Goal: Information Seeking & Learning: Learn about a topic

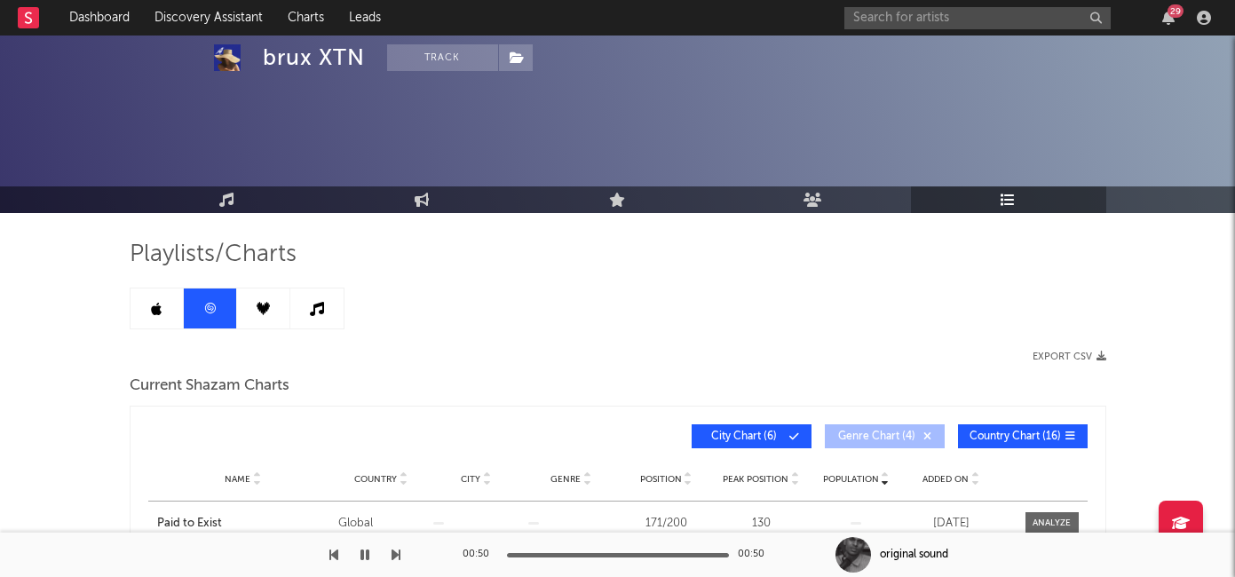
click at [875, 20] on input "text" at bounding box center [977, 18] width 266 height 22
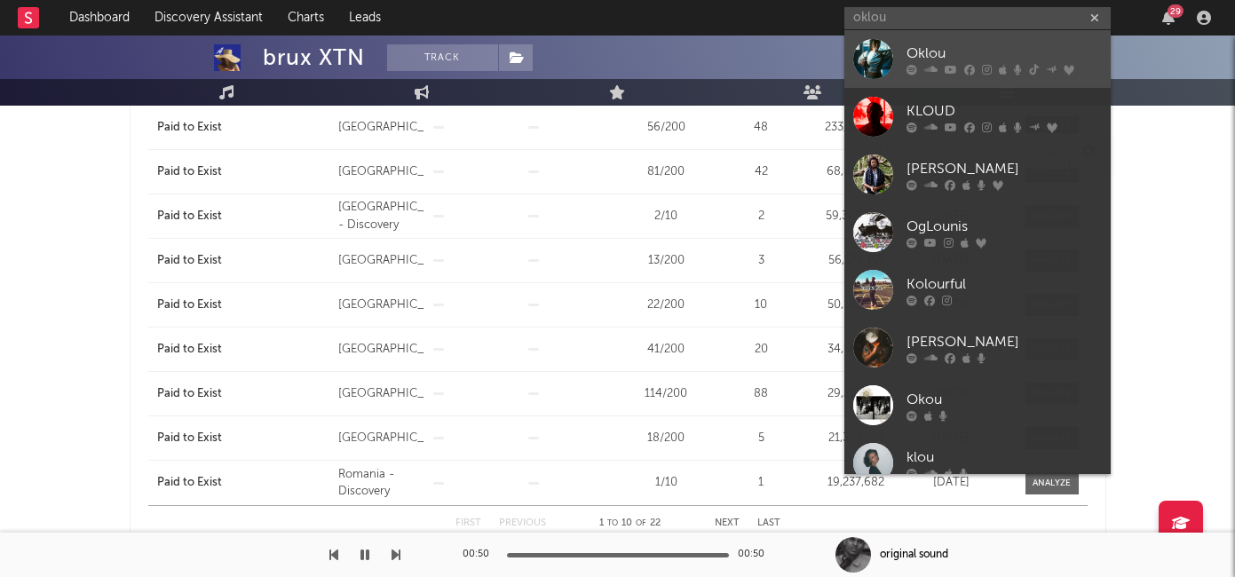
type input "oklou"
click at [936, 44] on div "Oklou" at bounding box center [1003, 53] width 195 height 21
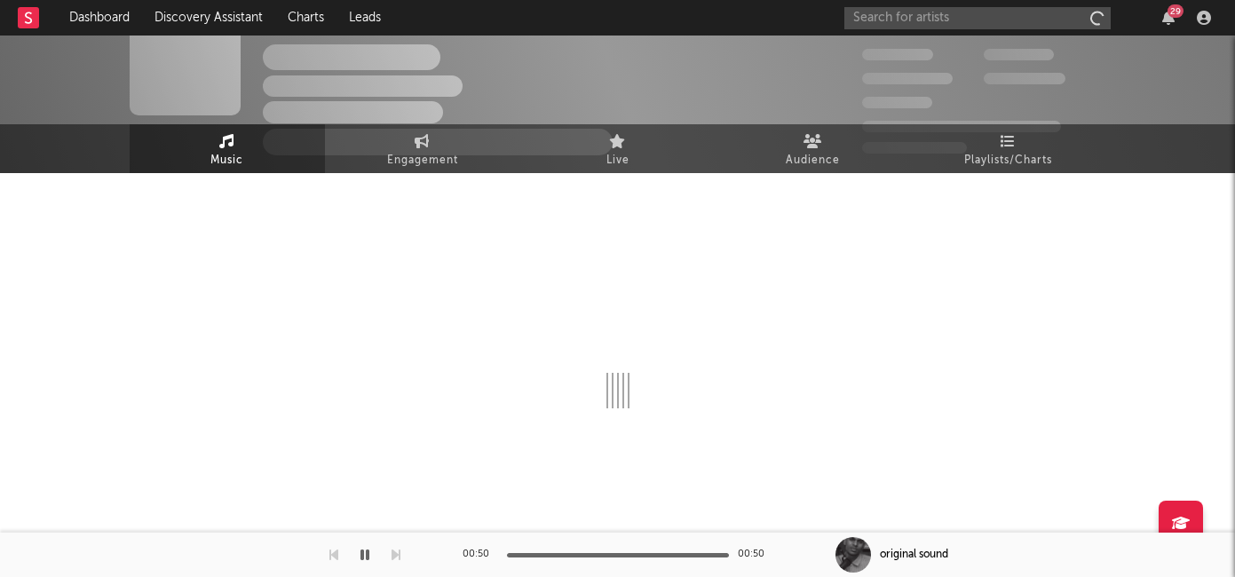
scroll to position [40, 0]
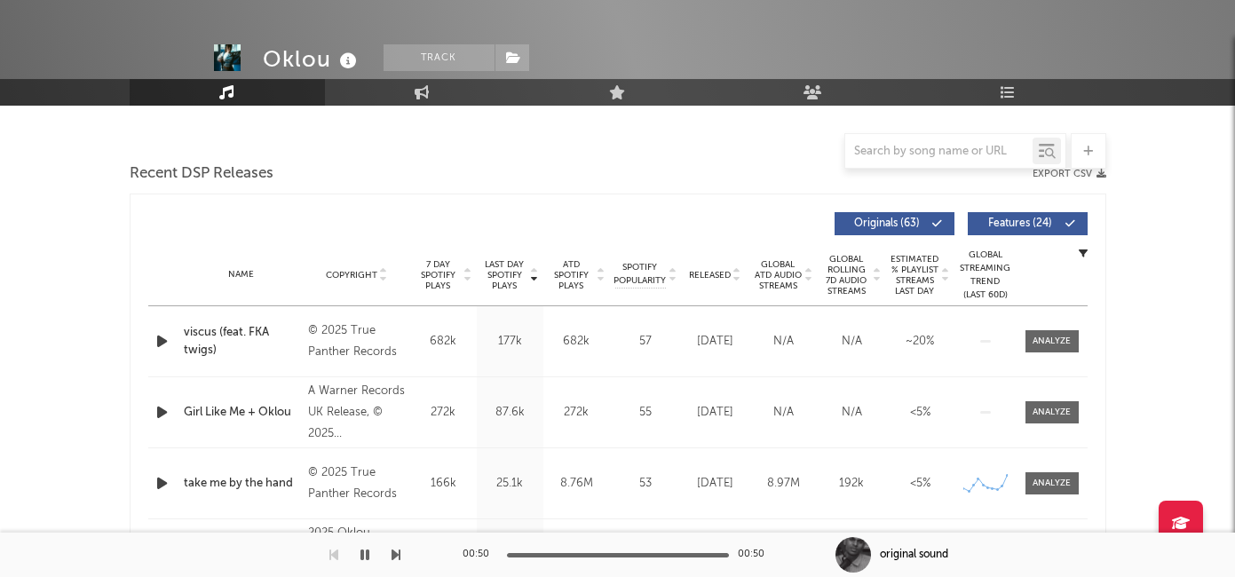
select select "6m"
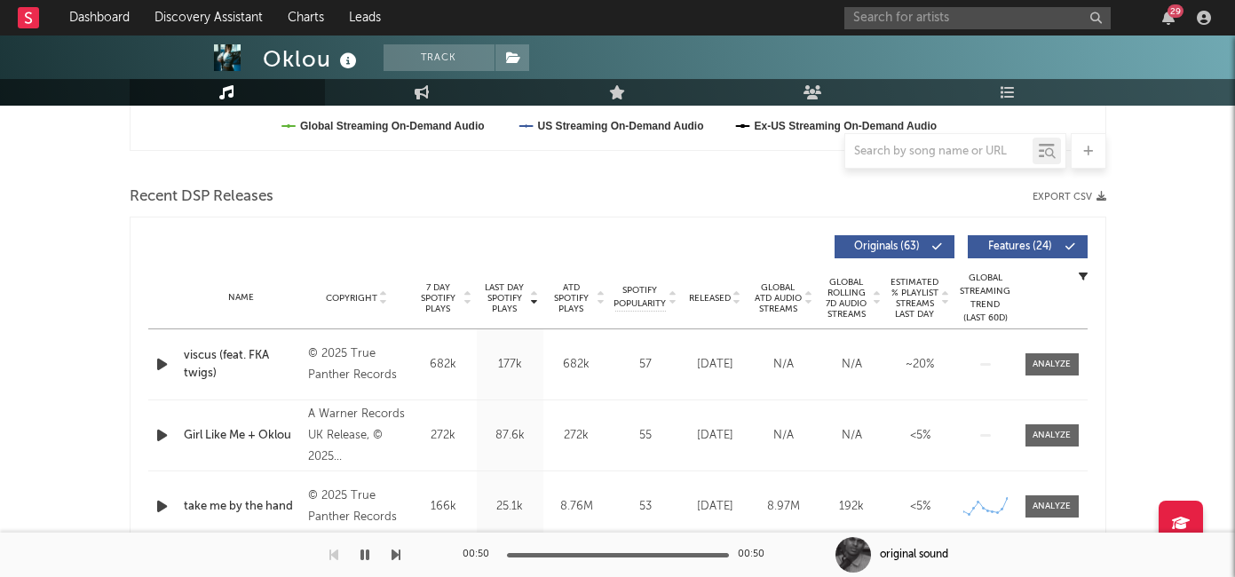
scroll to position [623, 0]
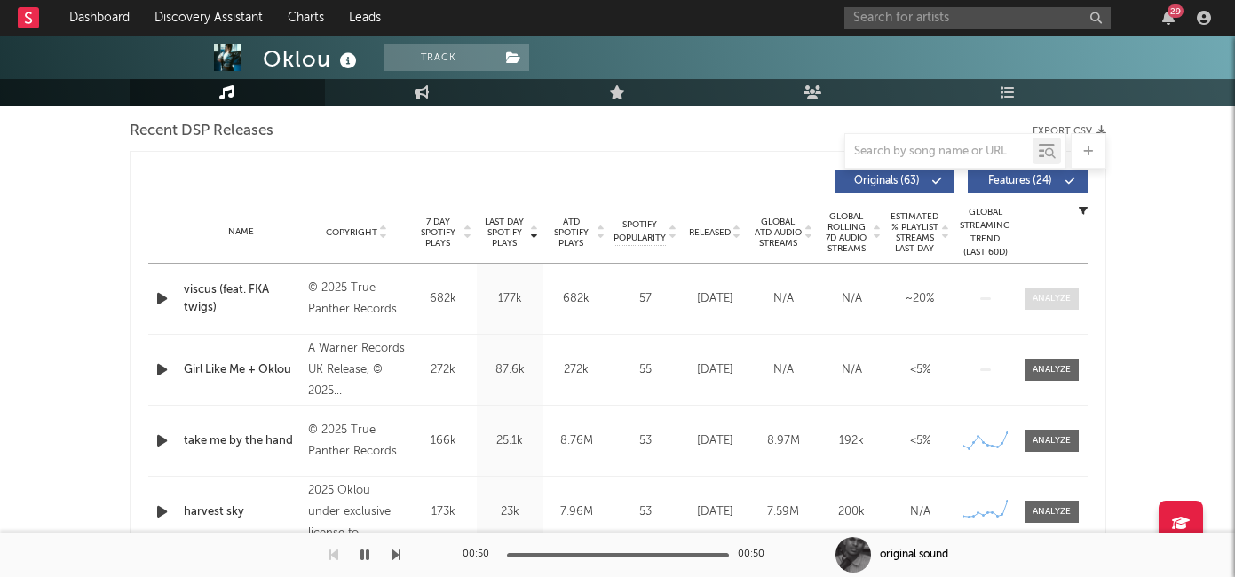
click at [1048, 301] on div at bounding box center [1051, 298] width 38 height 13
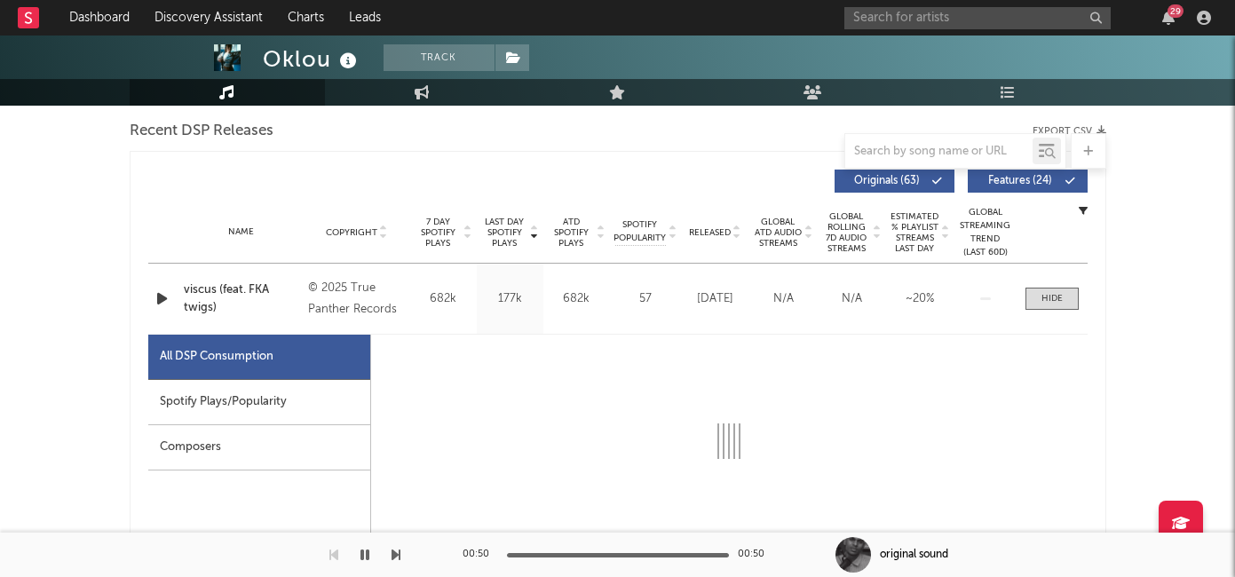
select select "1w"
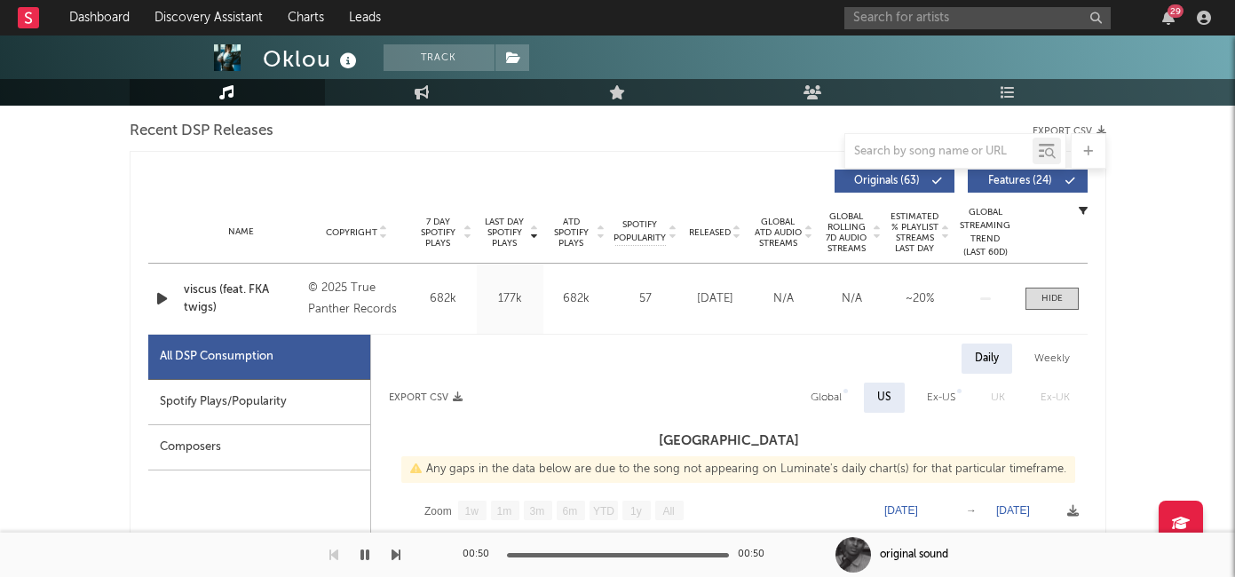
click at [254, 404] on div "Spotify Plays/Popularity" at bounding box center [259, 402] width 222 height 45
select select "1w"
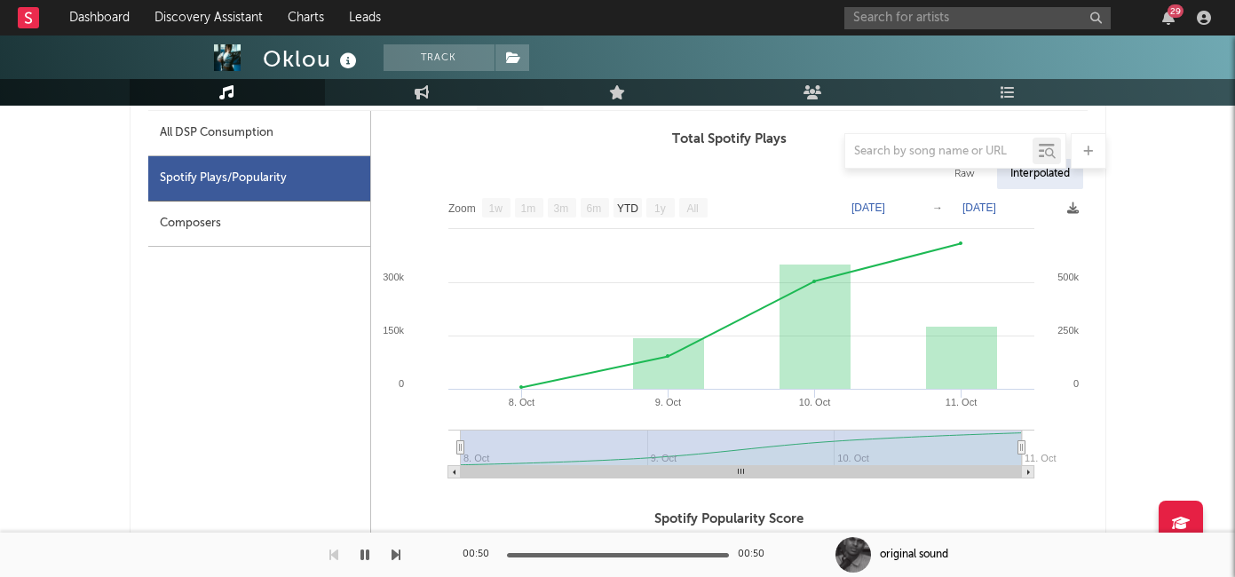
scroll to position [892, 0]
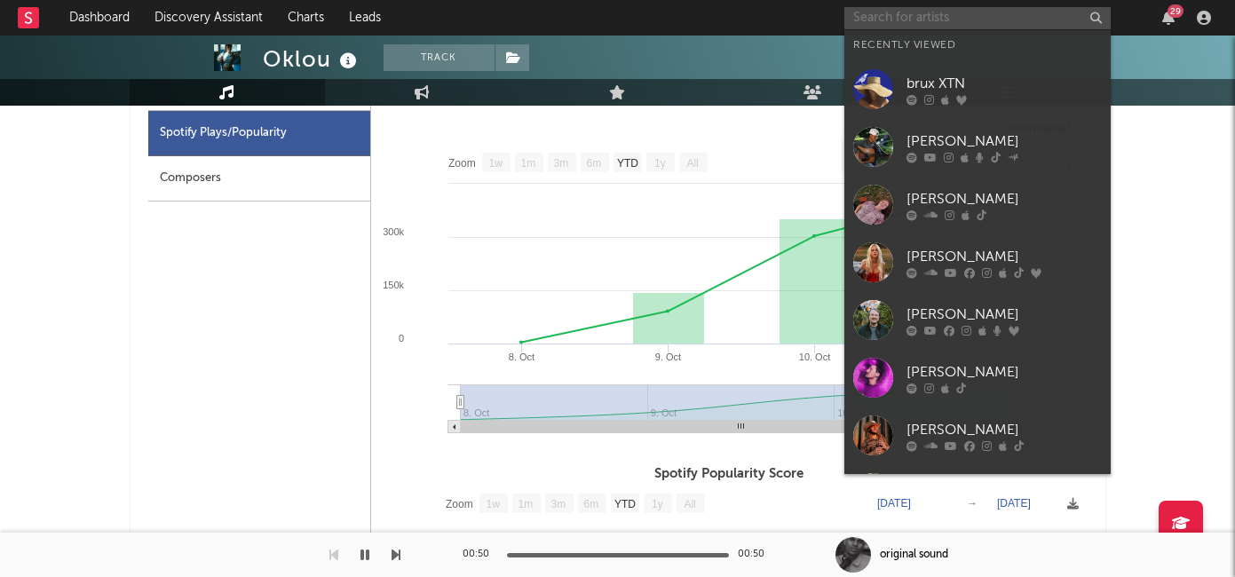
click at [884, 23] on input "text" at bounding box center [977, 18] width 266 height 22
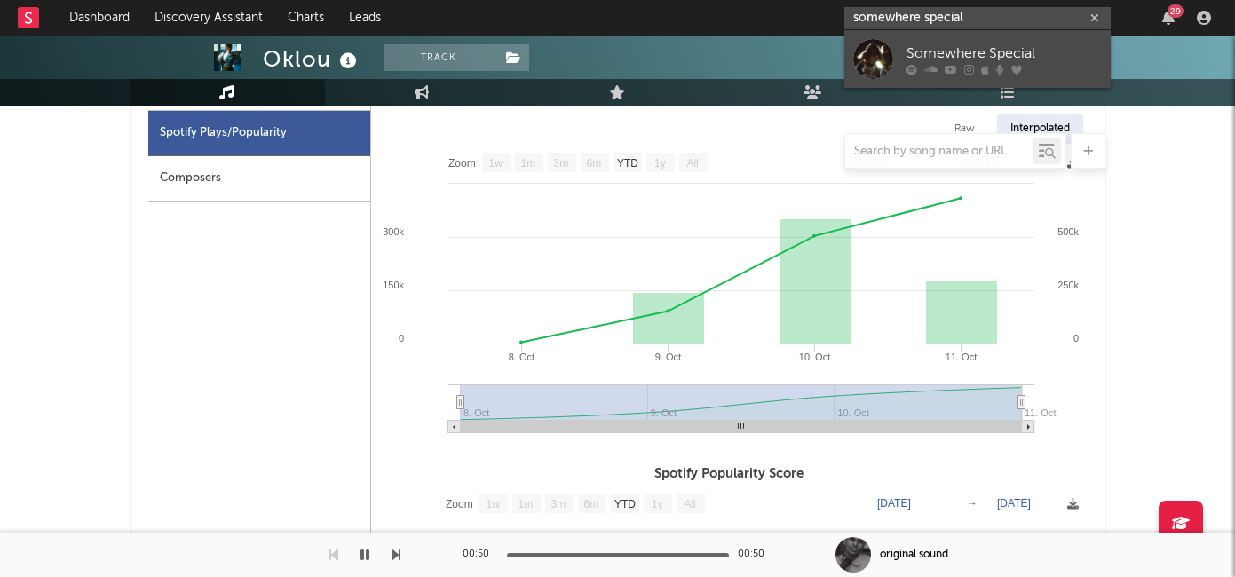
type input "somewhere special"
click at [953, 51] on div "Somewhere Special" at bounding box center [1003, 53] width 195 height 21
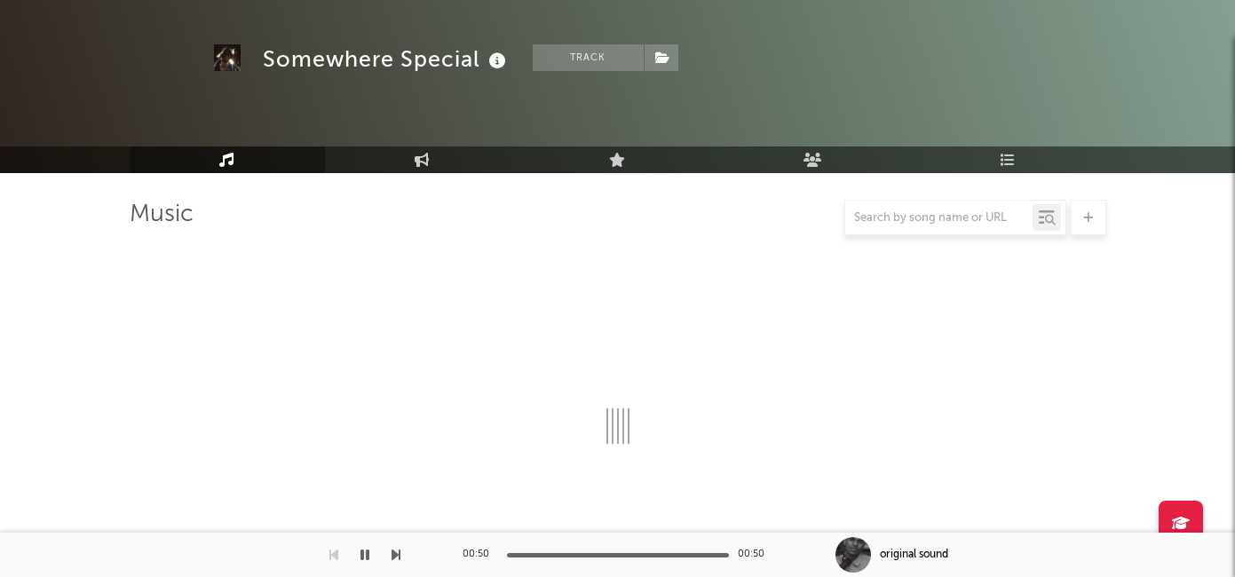
scroll to position [892, 0]
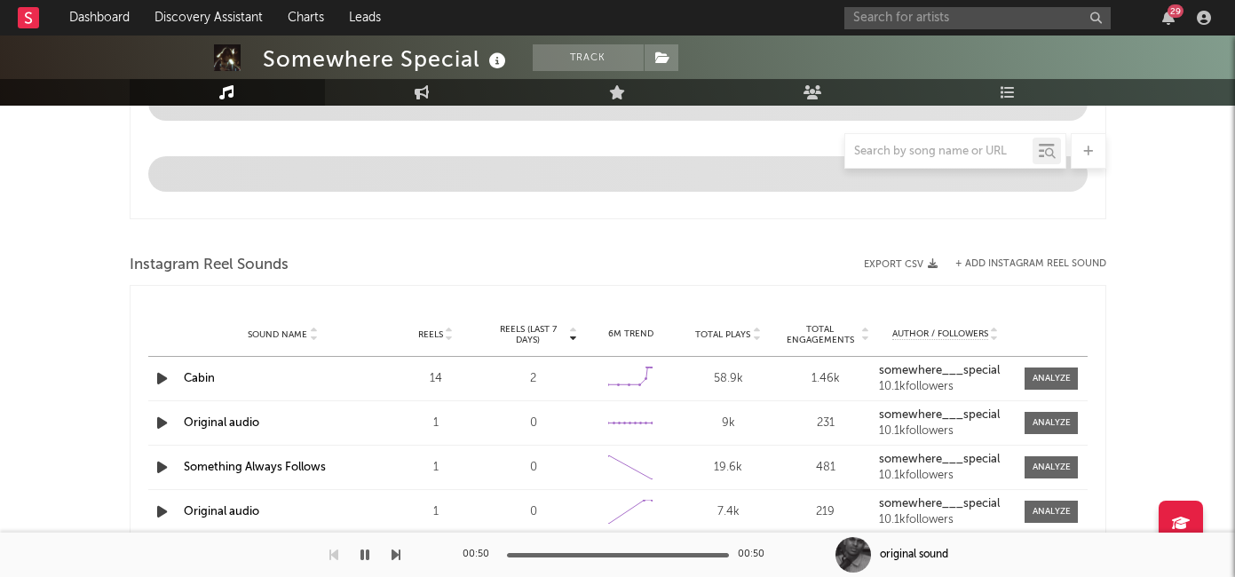
select select "6m"
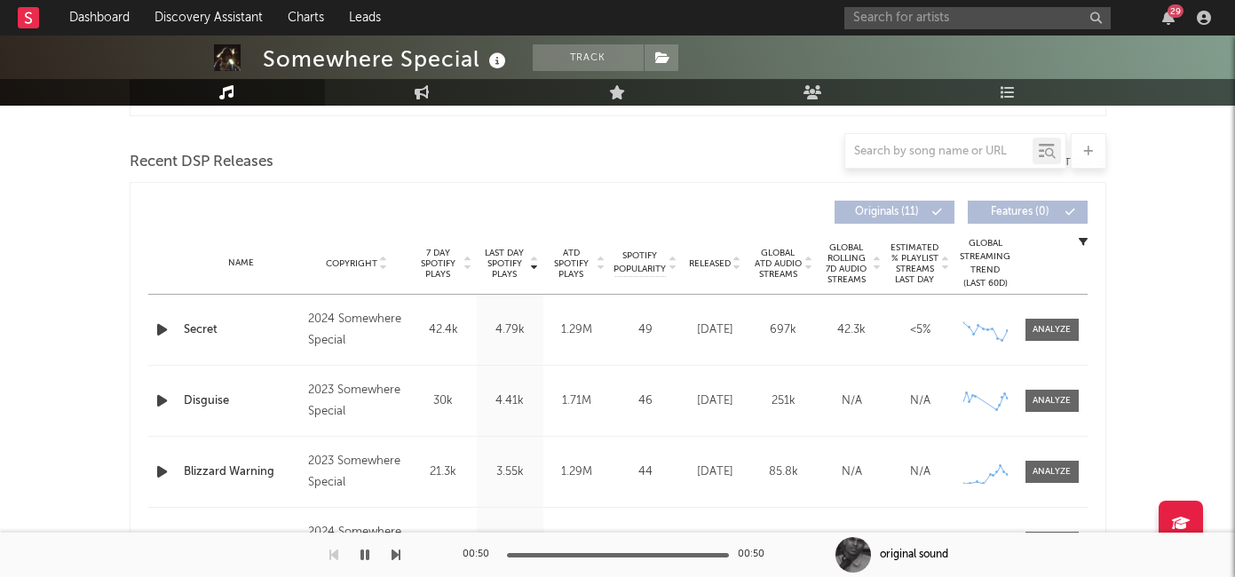
scroll to position [630, 0]
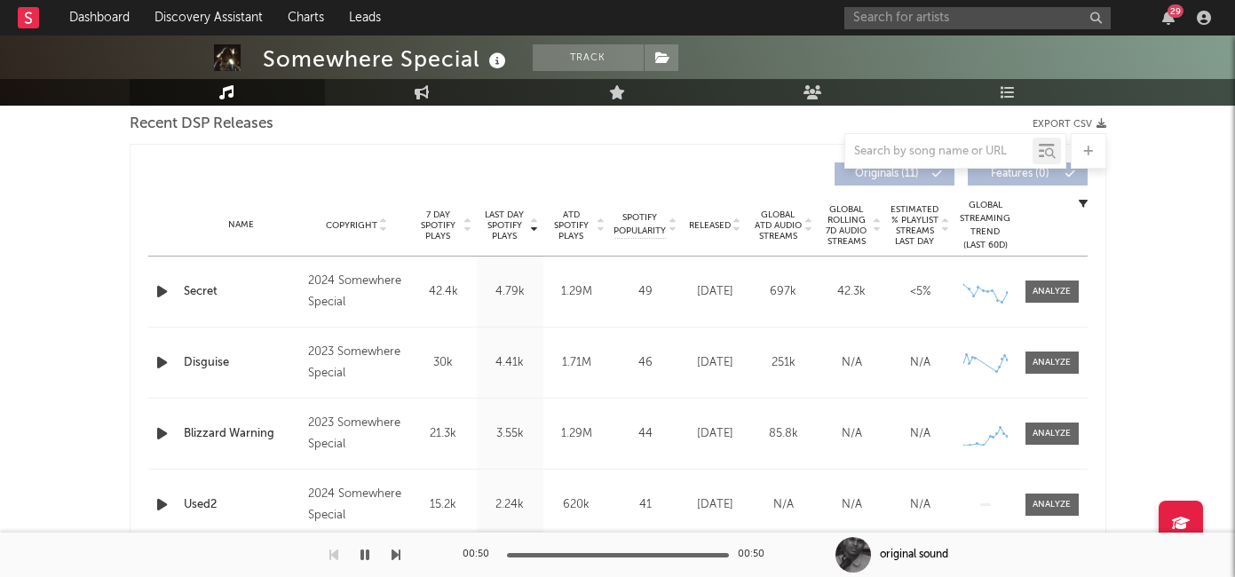
click at [161, 286] on icon "button" at bounding box center [162, 291] width 19 height 22
click at [161, 287] on icon "button" at bounding box center [161, 291] width 17 height 22
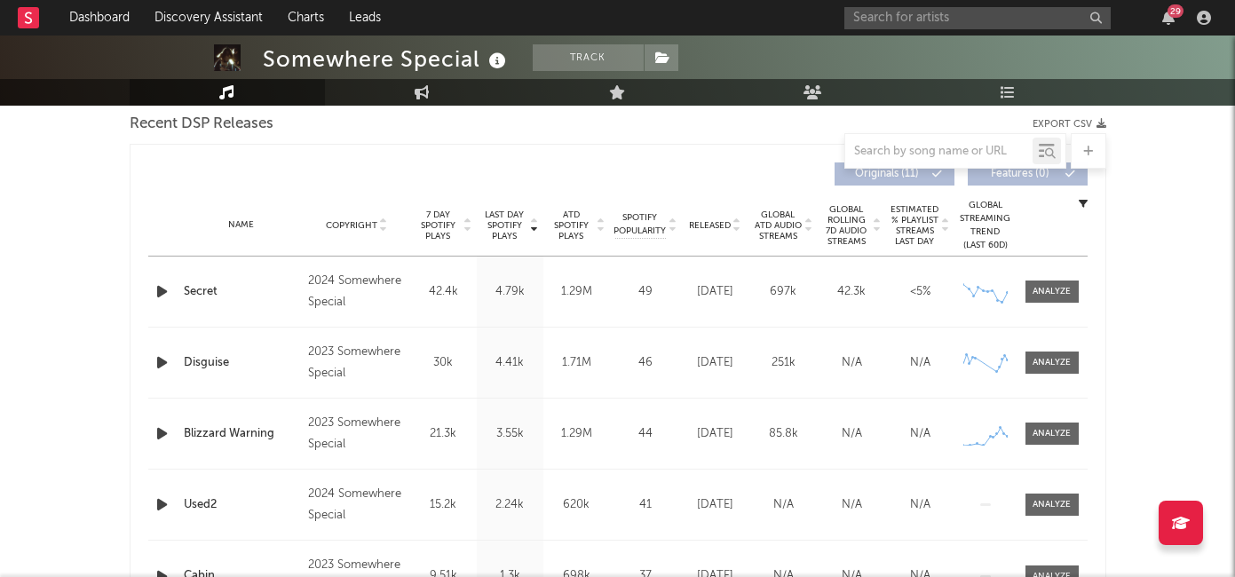
click at [714, 228] on span "Released" at bounding box center [710, 225] width 42 height 11
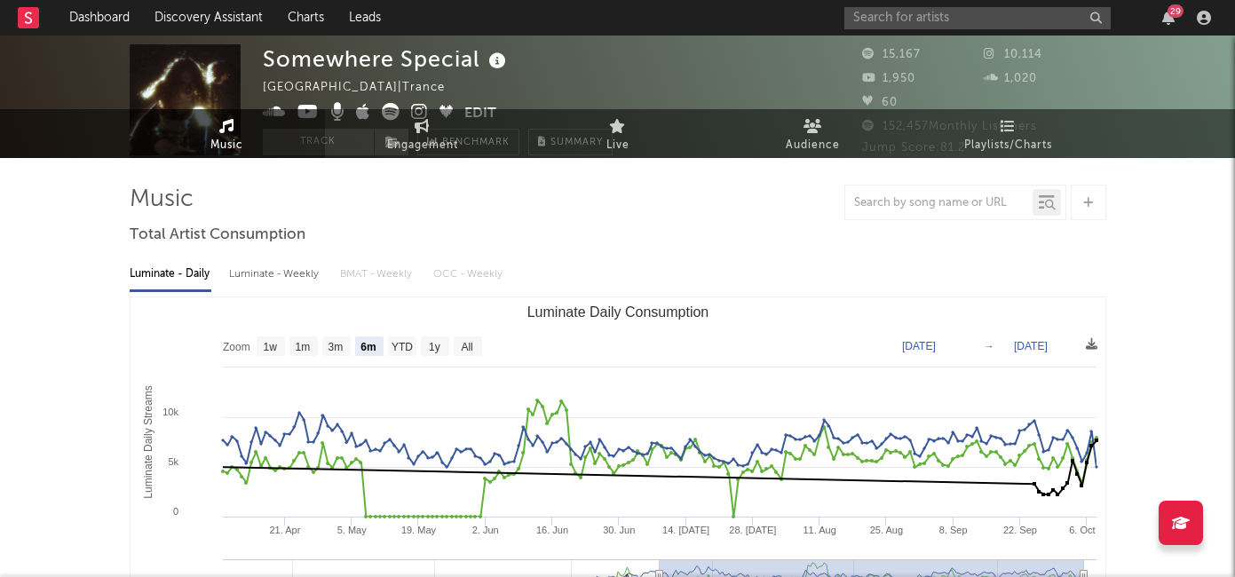
scroll to position [0, 0]
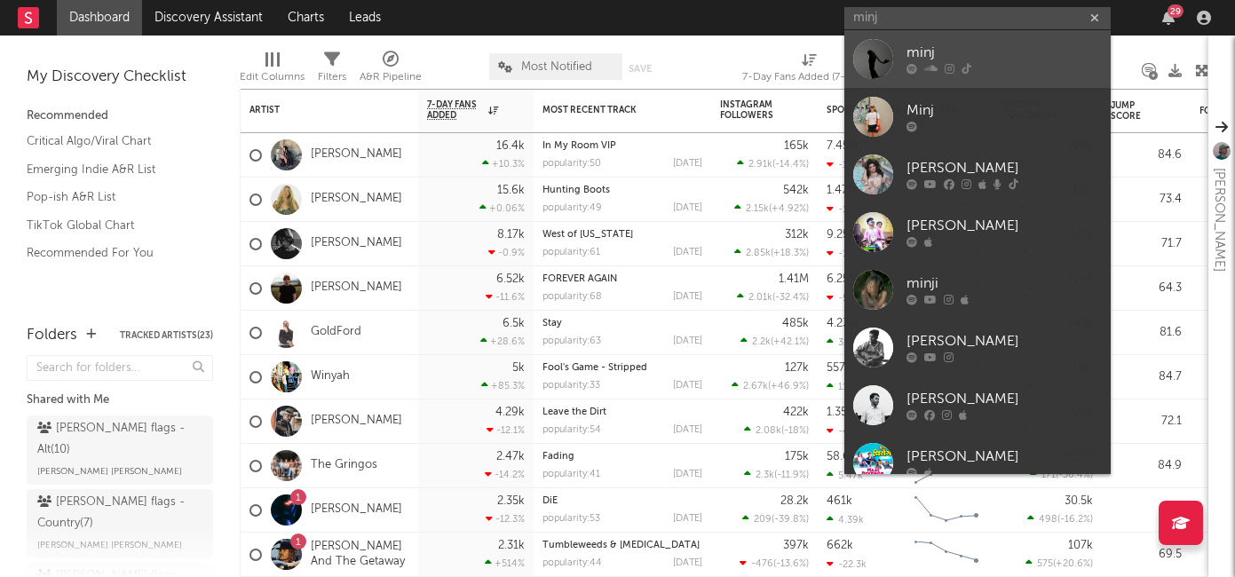
type input "minj"
click at [943, 53] on div "minj" at bounding box center [1003, 53] width 195 height 21
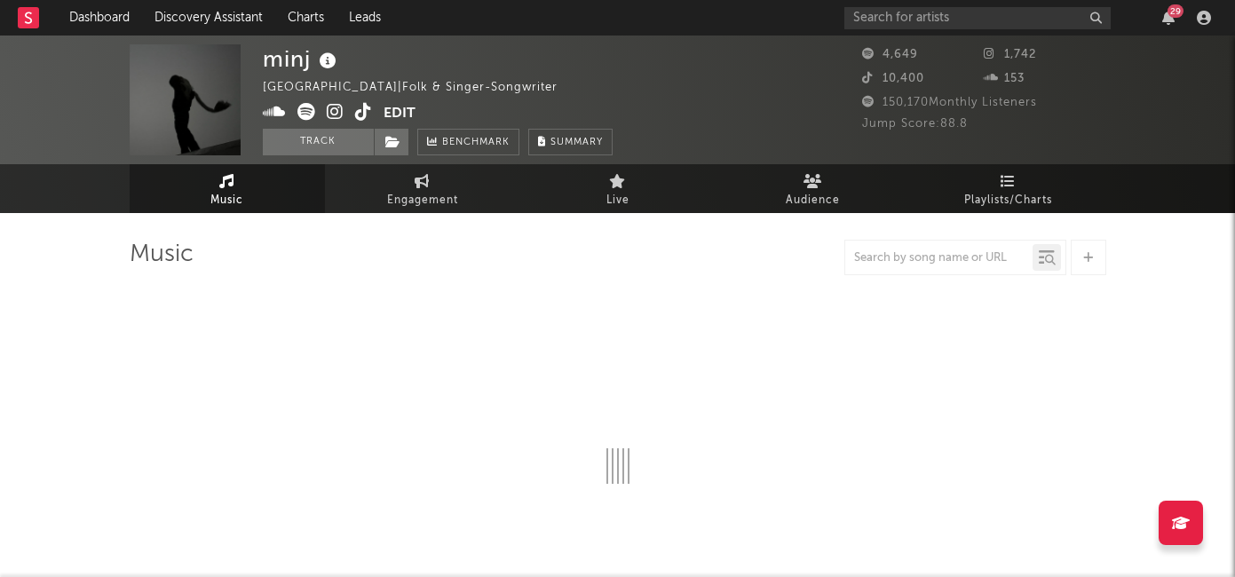
select select "1w"
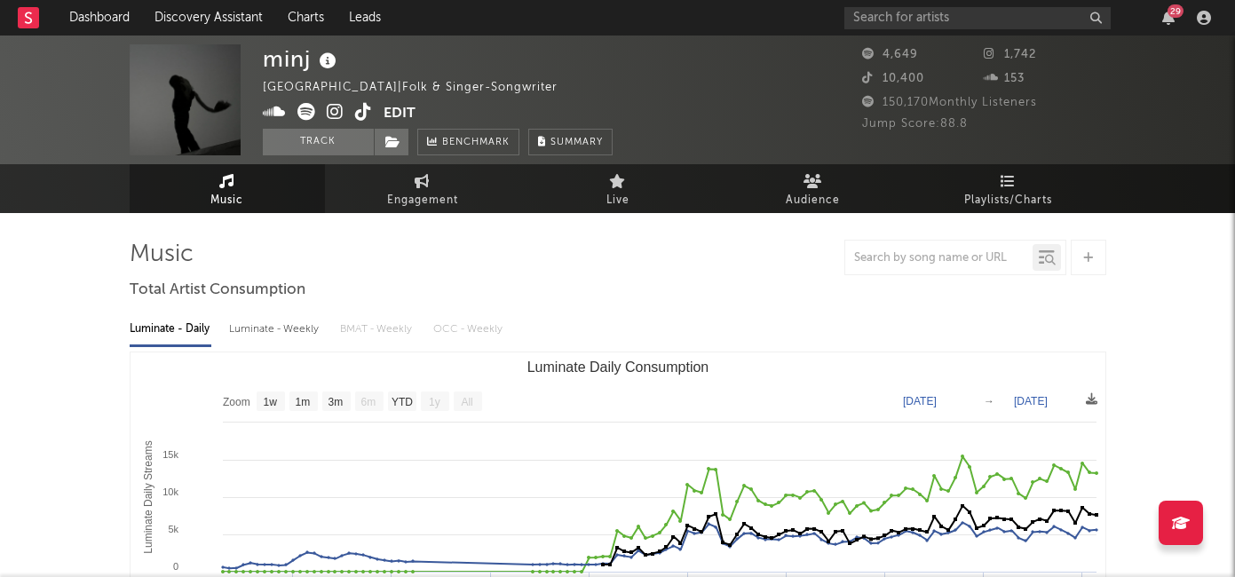
click at [369, 113] on icon at bounding box center [363, 112] width 17 height 18
click at [330, 114] on icon at bounding box center [335, 112] width 17 height 18
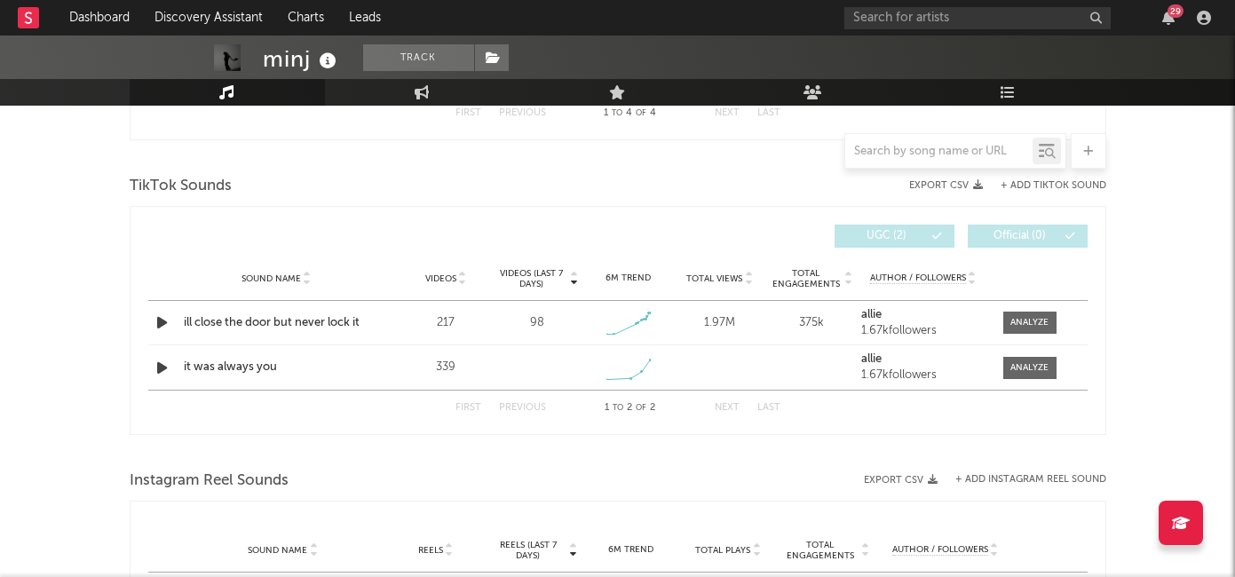
scroll to position [1075, 0]
click at [274, 323] on div "ill close the door but never lock it" at bounding box center [277, 324] width 186 height 18
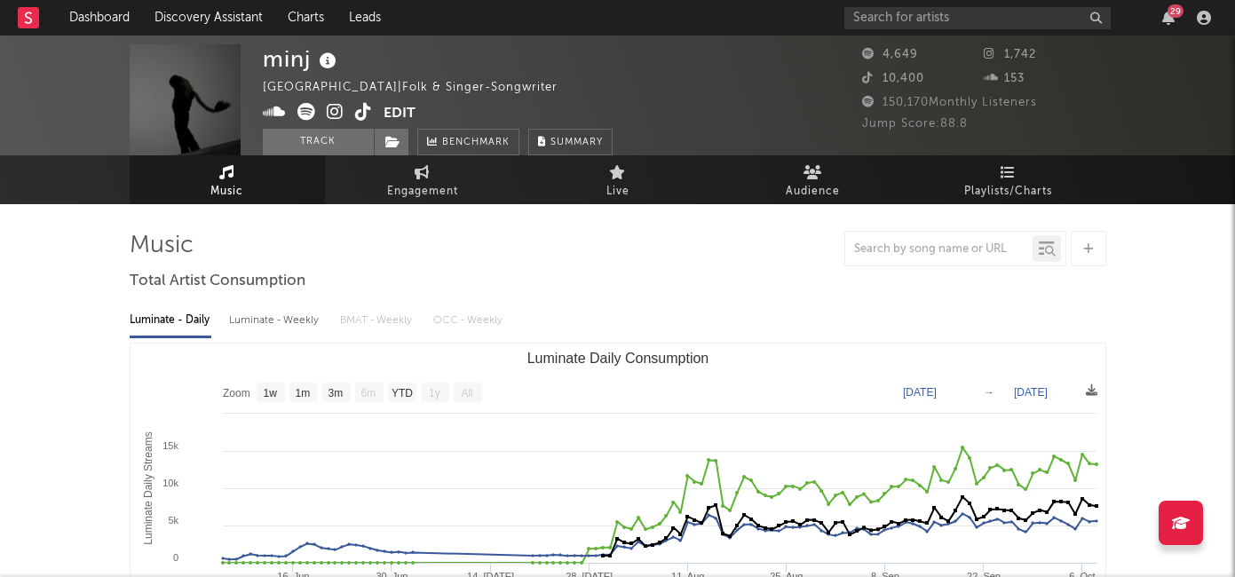
scroll to position [0, 0]
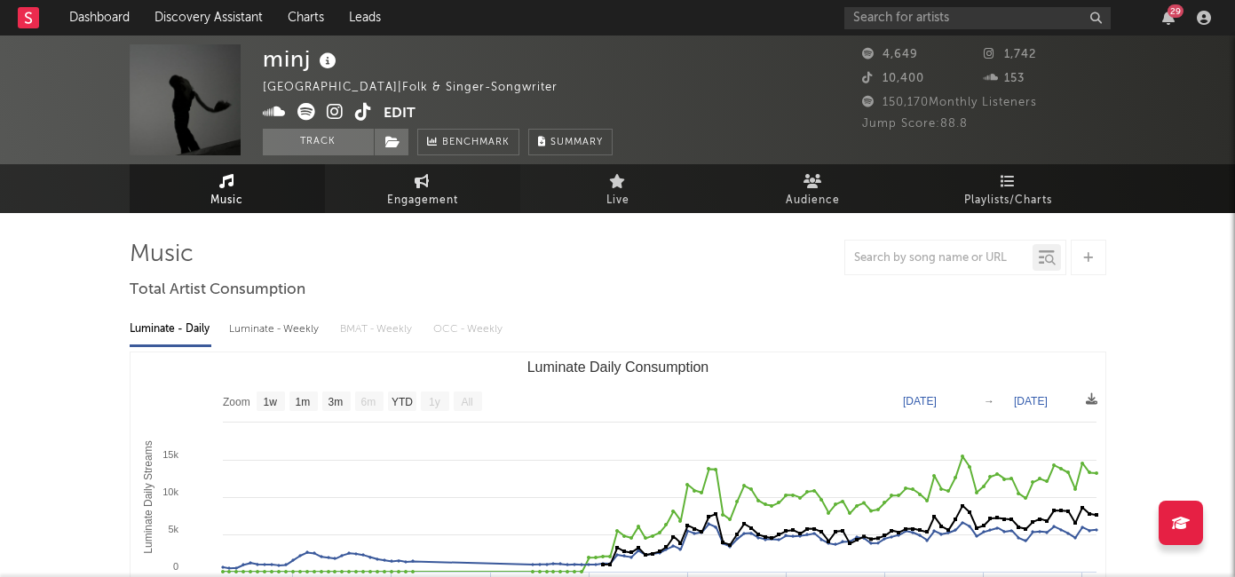
click at [385, 184] on link "Engagement" at bounding box center [422, 188] width 195 height 49
select select "1w"
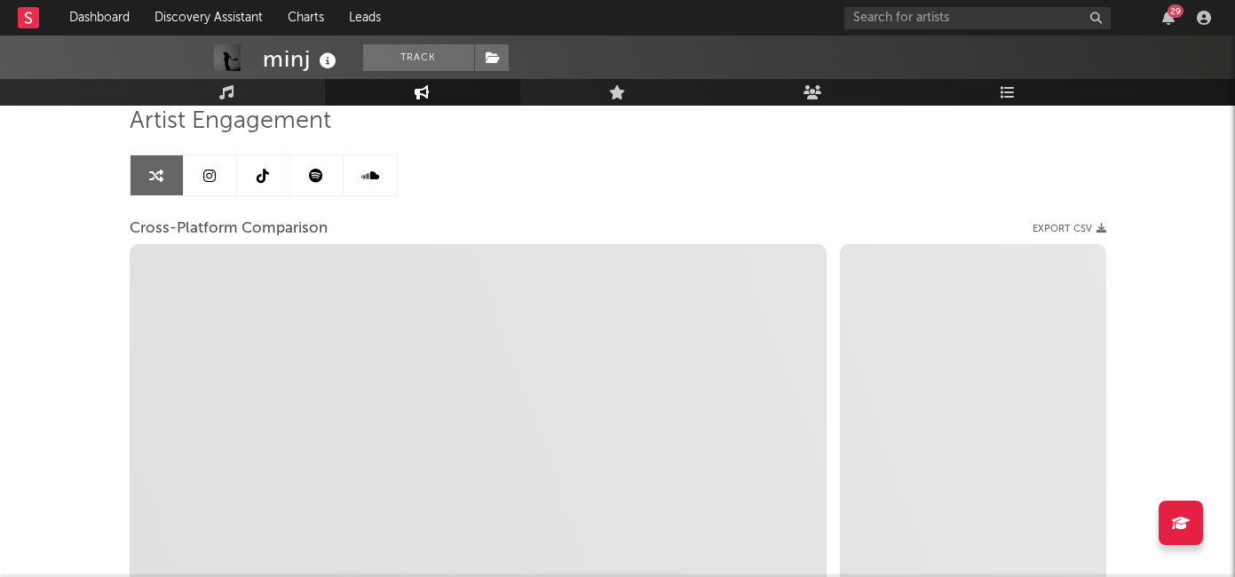
select select "1m"
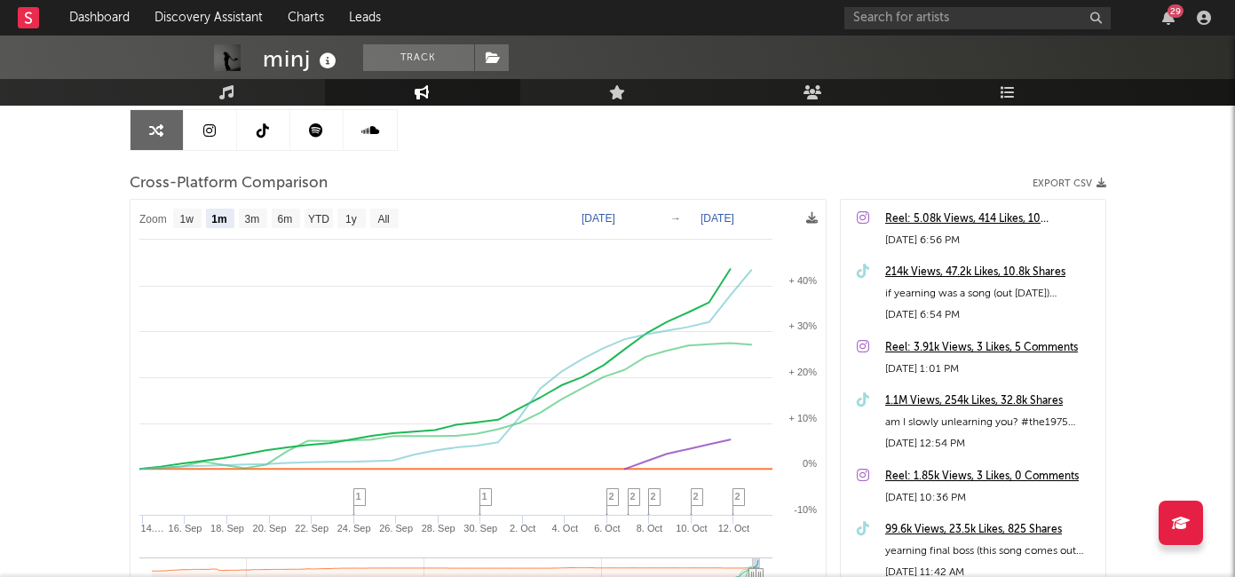
scroll to position [179, 0]
click at [311, 130] on icon at bounding box center [316, 129] width 14 height 14
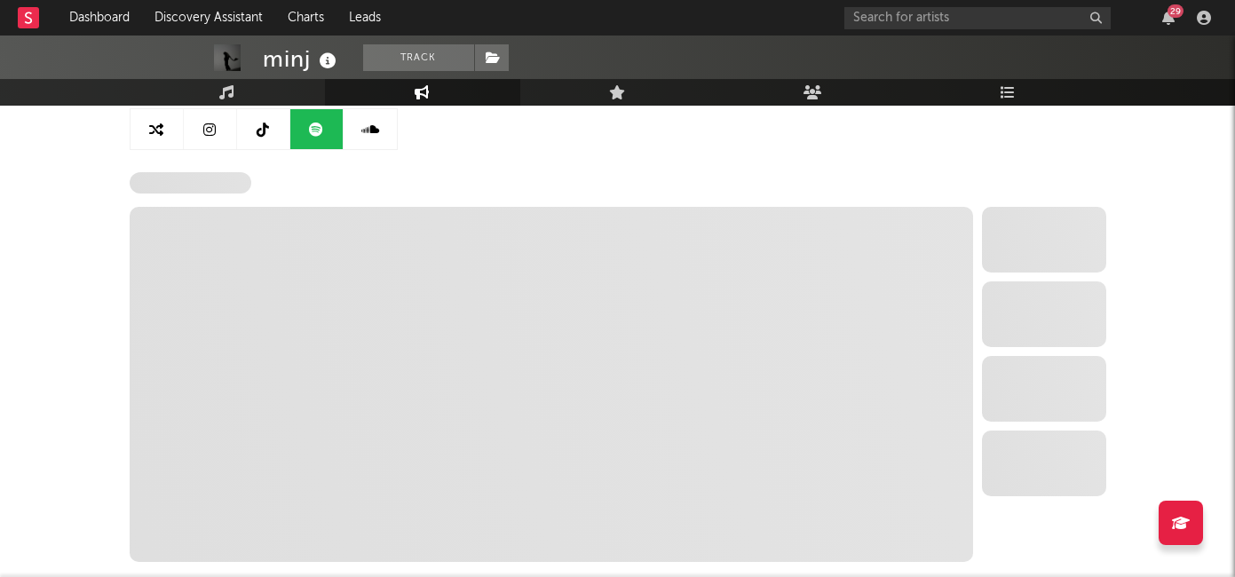
select select "6m"
select select "1w"
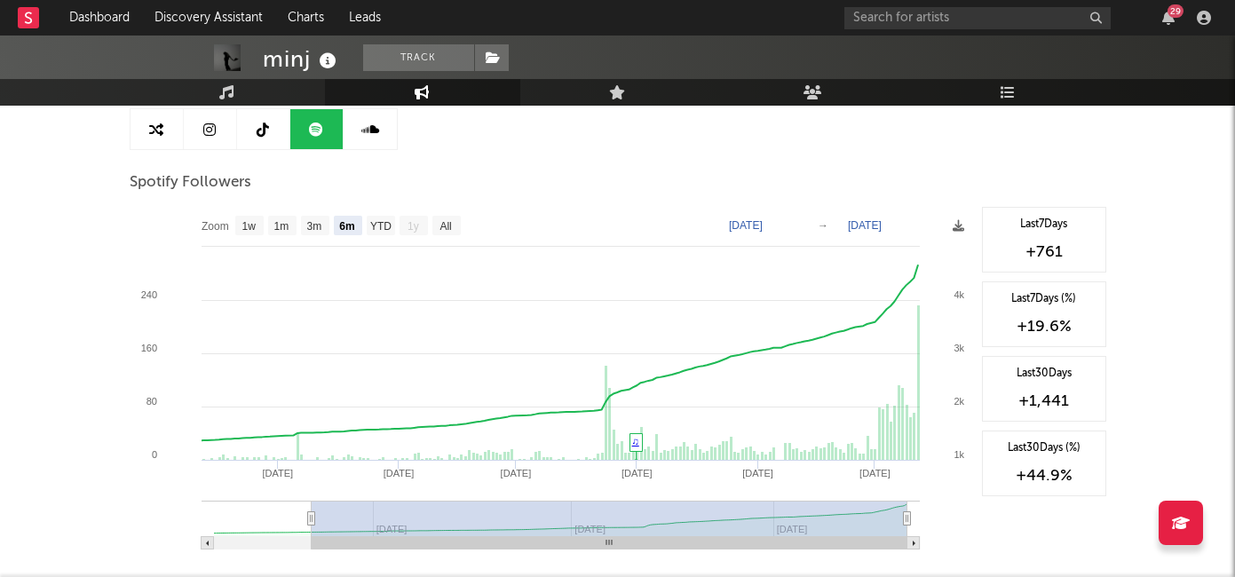
type input "[DATE]"
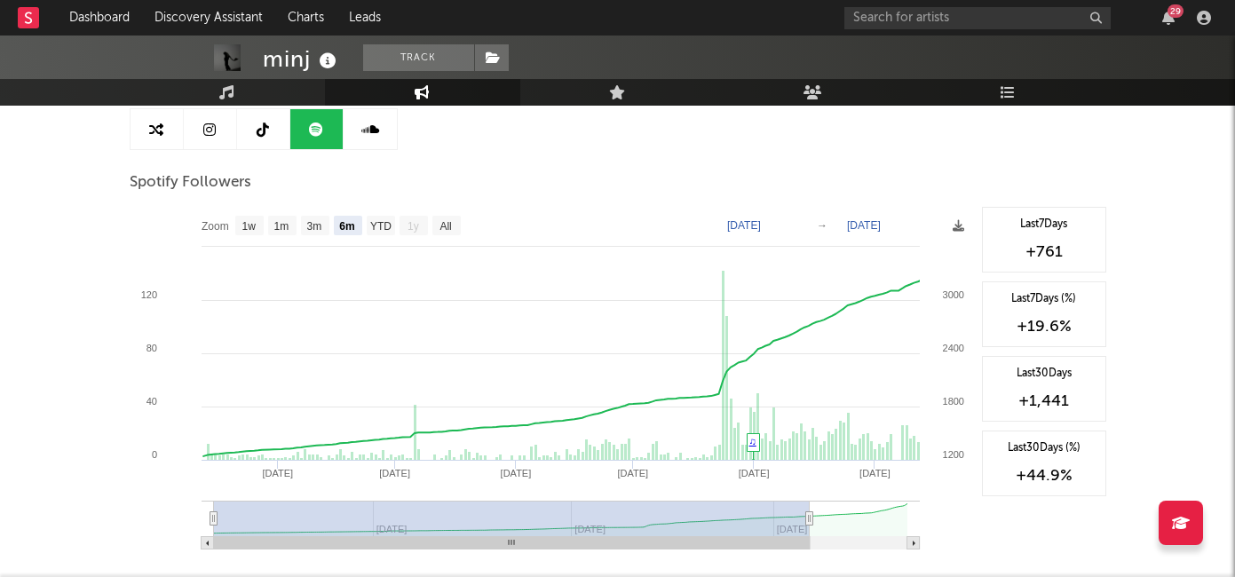
click at [305, 517] on g at bounding box center [560, 525] width 718 height 49
type input "[DATE]"
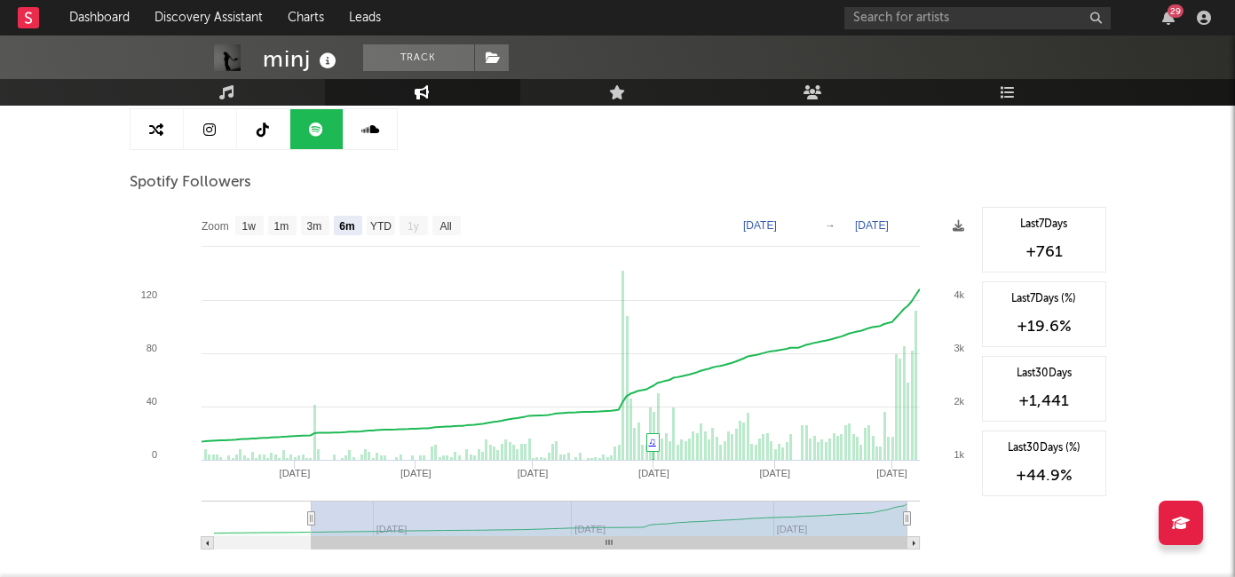
type input "[DATE]"
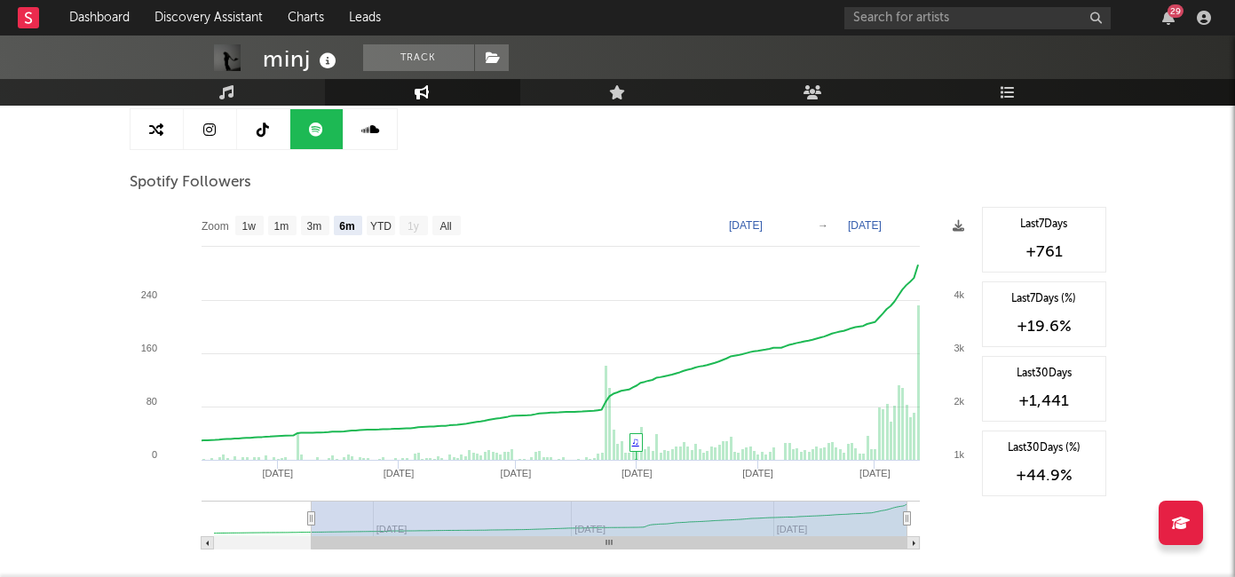
drag, startPoint x: 352, startPoint y: 516, endPoint x: 540, endPoint y: 520, distance: 187.3
click at [540, 520] on rect at bounding box center [610, 519] width 596 height 36
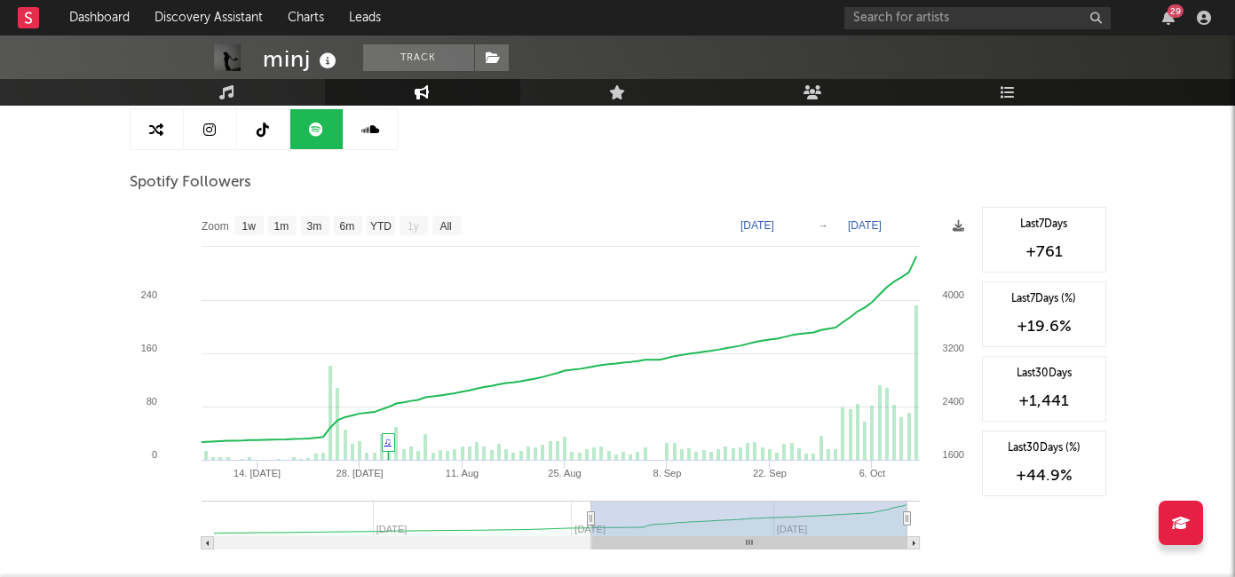
type input "[DATE]"
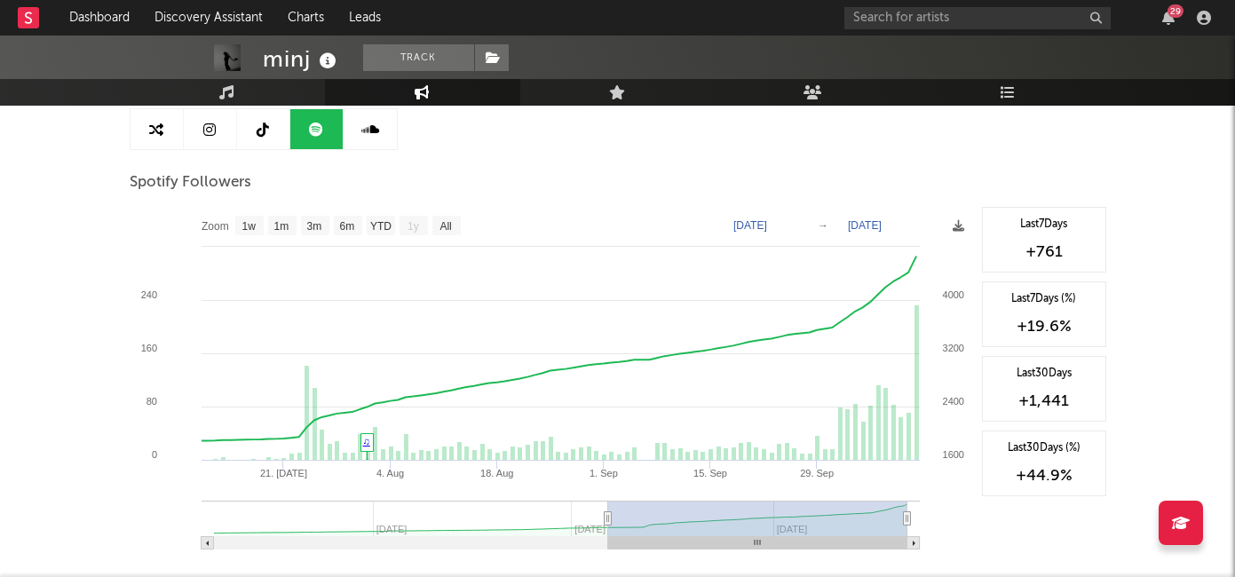
select select "3m"
drag, startPoint x: 310, startPoint y: 517, endPoint x: 612, endPoint y: 525, distance: 302.8
click at [611, 525] on icon at bounding box center [607, 518] width 7 height 13
type input "[DATE]"
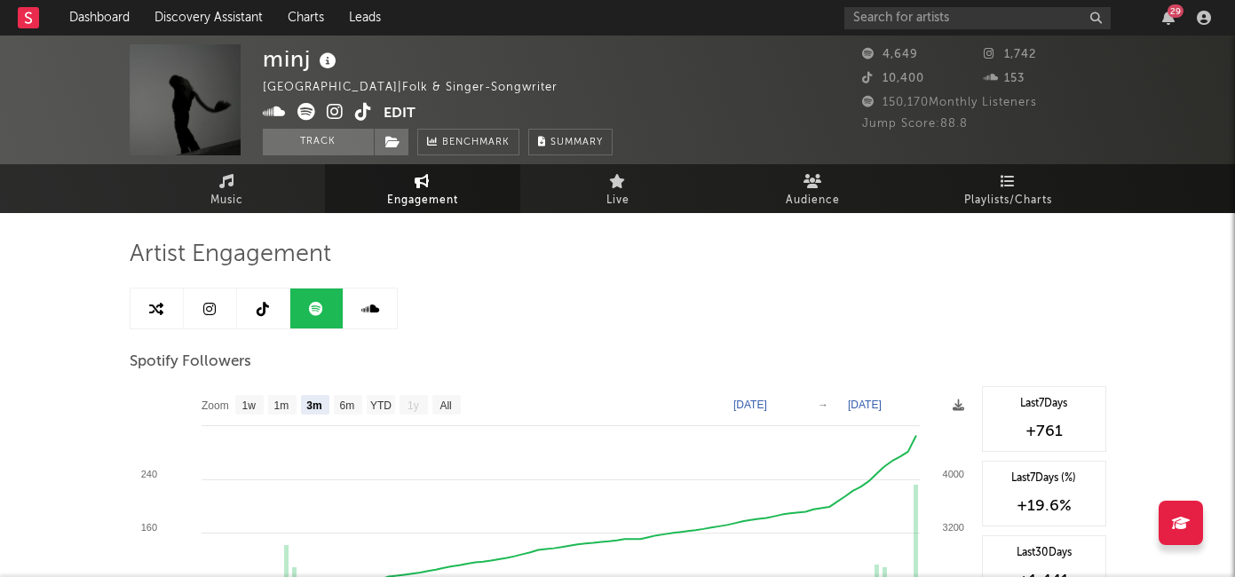
click at [890, 5] on div "29" at bounding box center [1030, 18] width 373 height 36
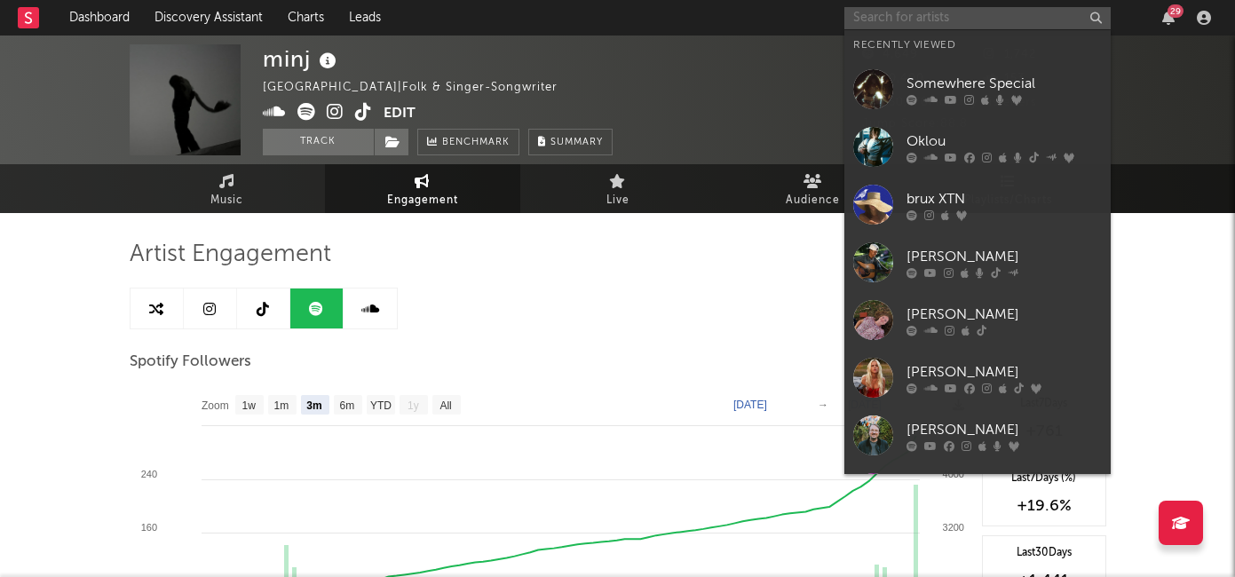
click at [890, 22] on input "text" at bounding box center [977, 18] width 266 height 22
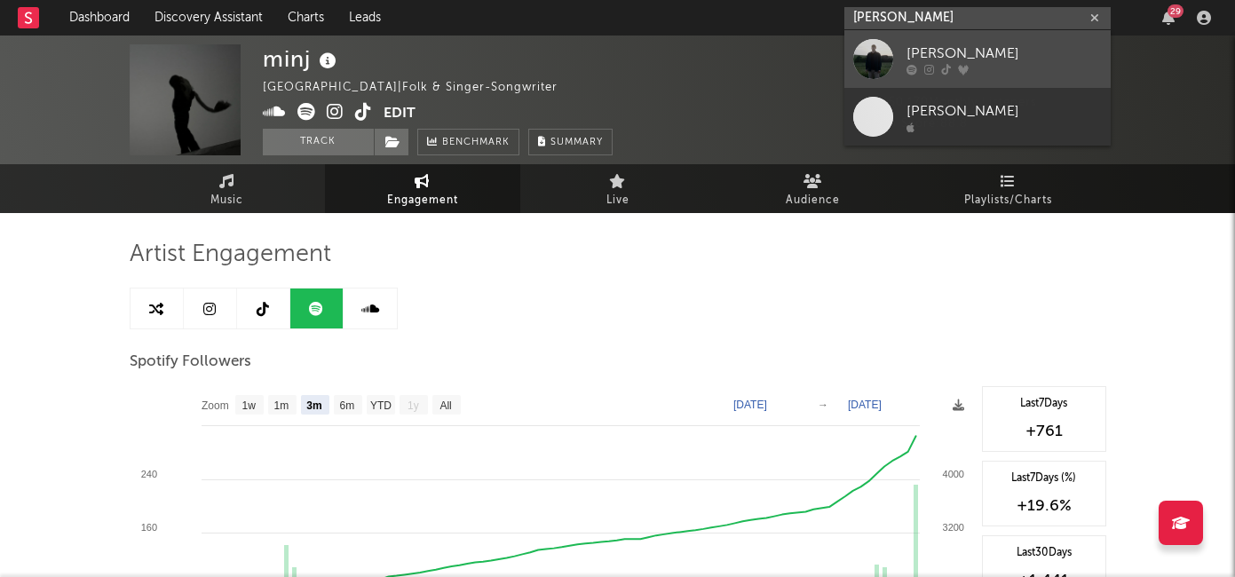
type input "[PERSON_NAME]"
click at [909, 69] on icon at bounding box center [911, 69] width 11 height 11
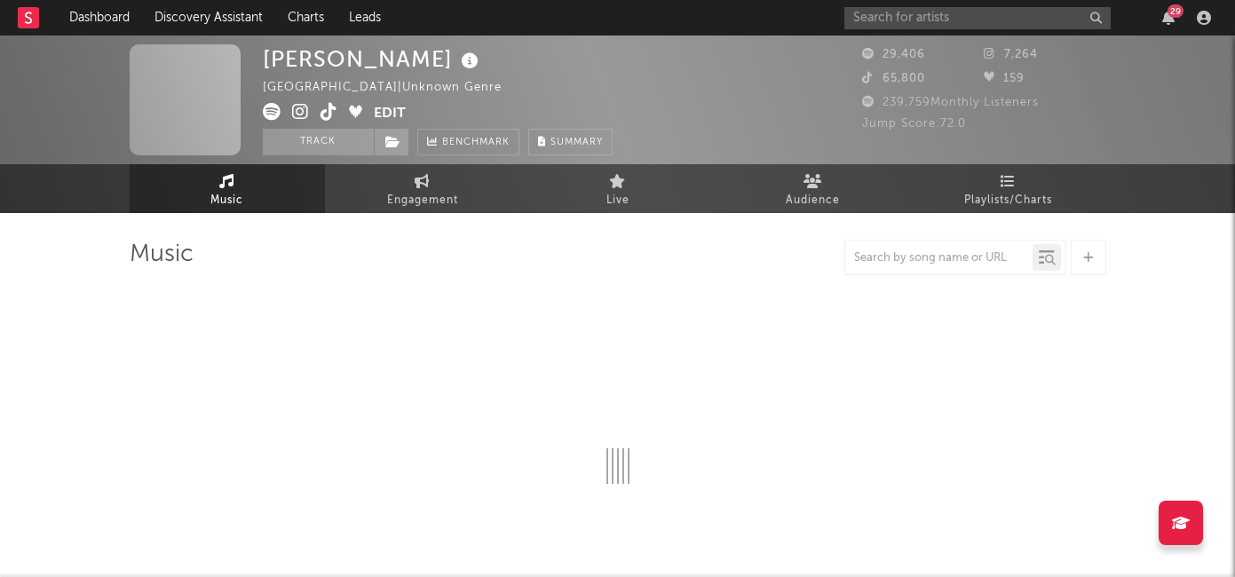
select select "6m"
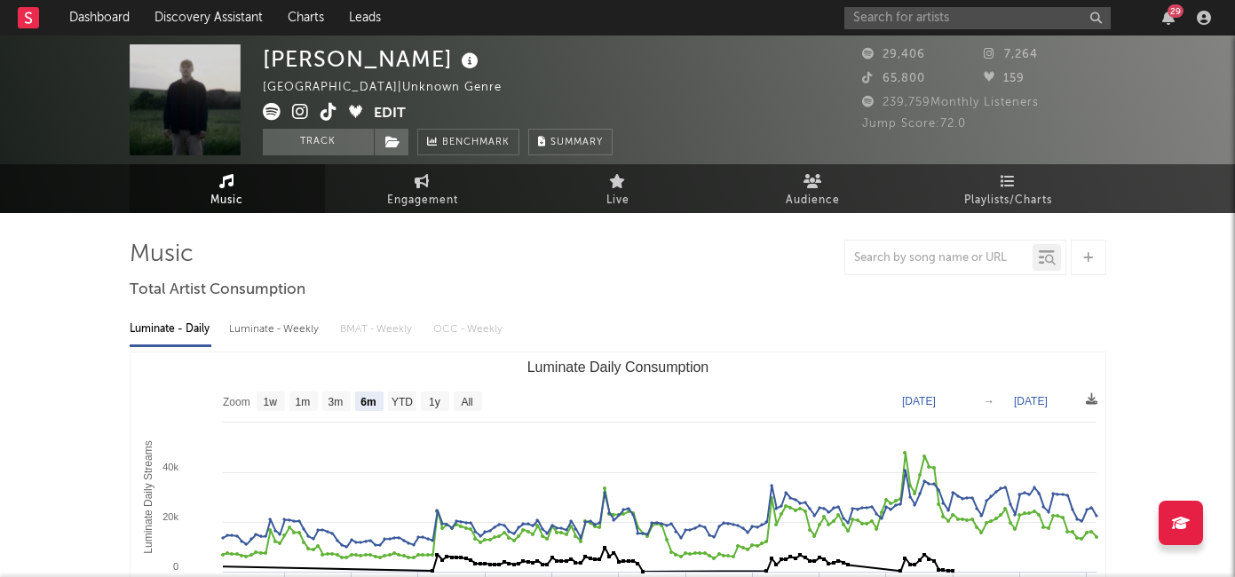
click at [327, 113] on icon at bounding box center [328, 112] width 17 height 18
click at [898, 25] on input "text" at bounding box center [977, 18] width 266 height 22
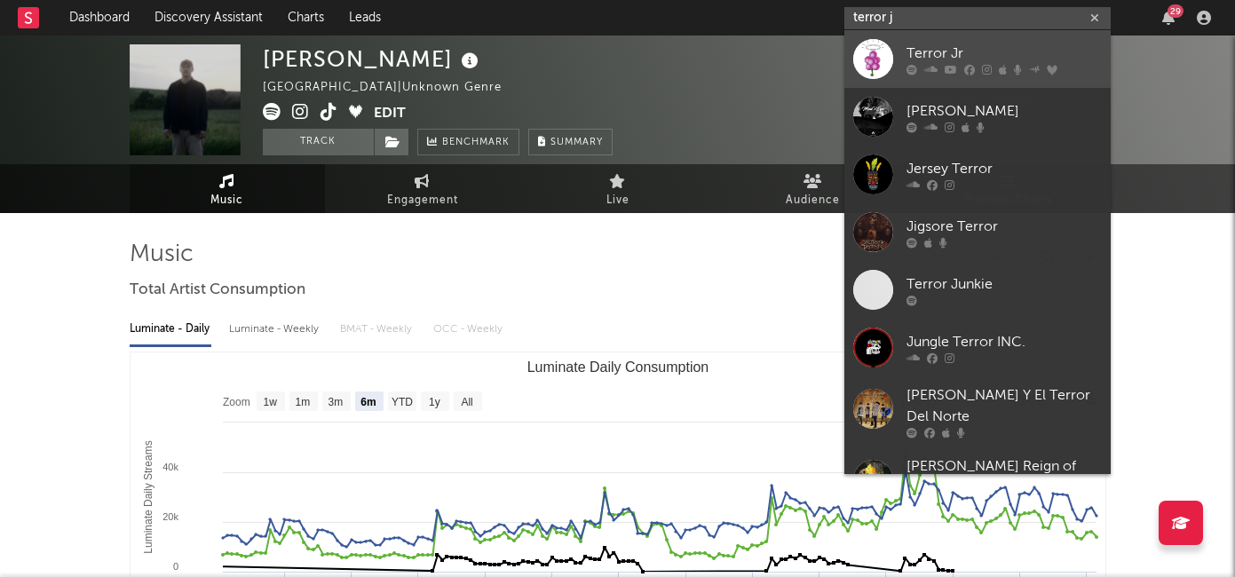
type input "terror j"
click at [978, 56] on div "Terror Jr" at bounding box center [1003, 53] width 195 height 21
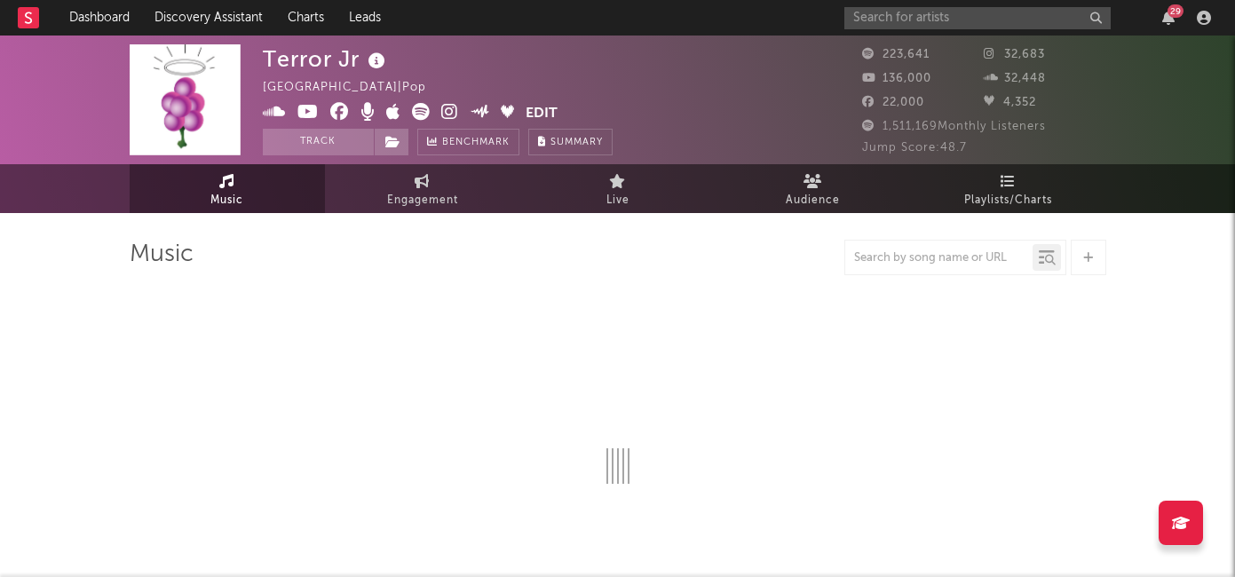
select select "6m"
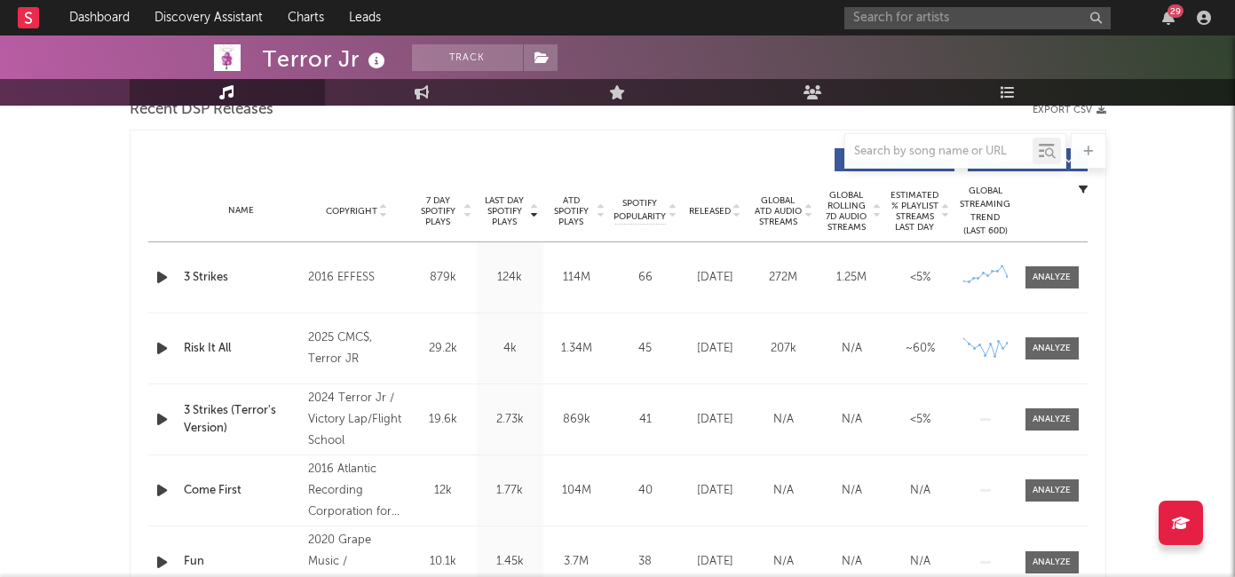
scroll to position [613, 0]
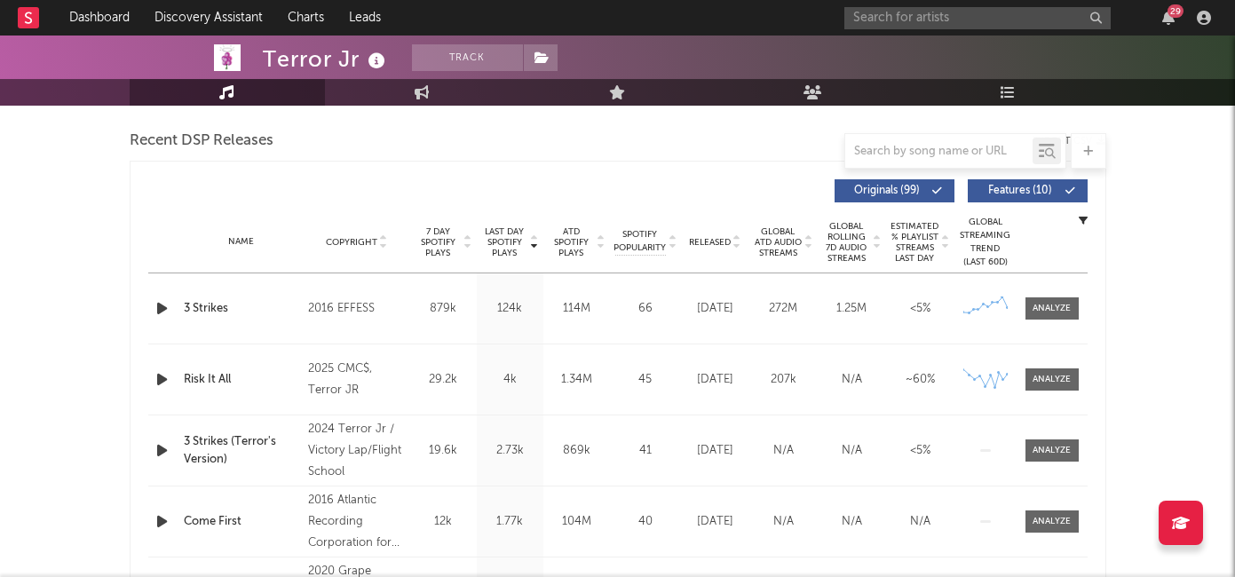
click at [713, 241] on span "Released" at bounding box center [710, 242] width 42 height 11
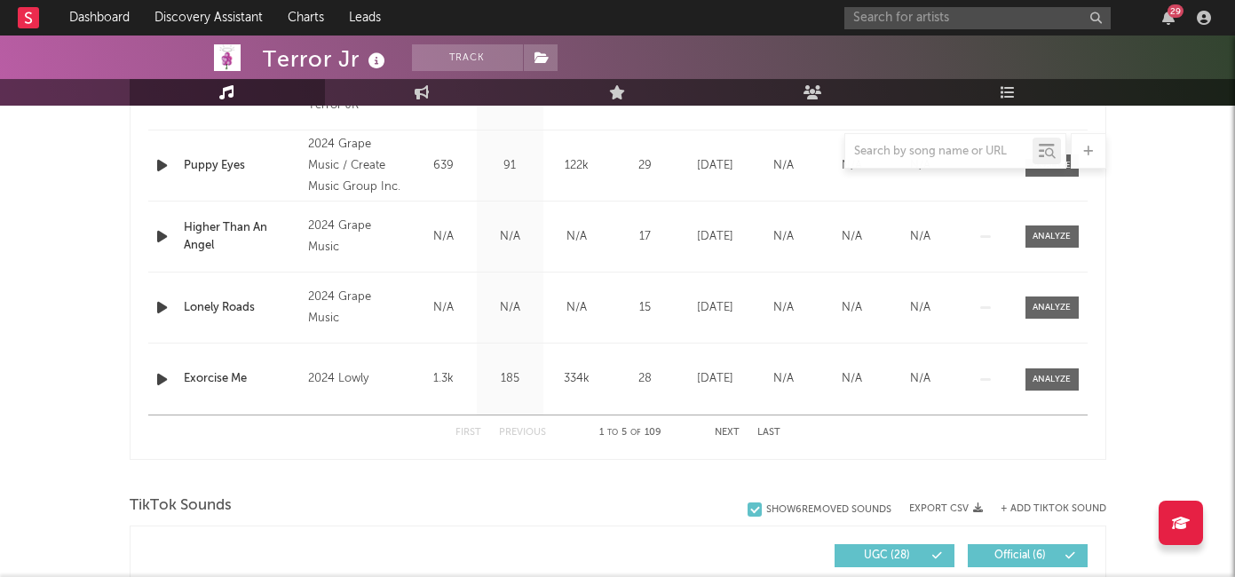
scroll to position [832, 0]
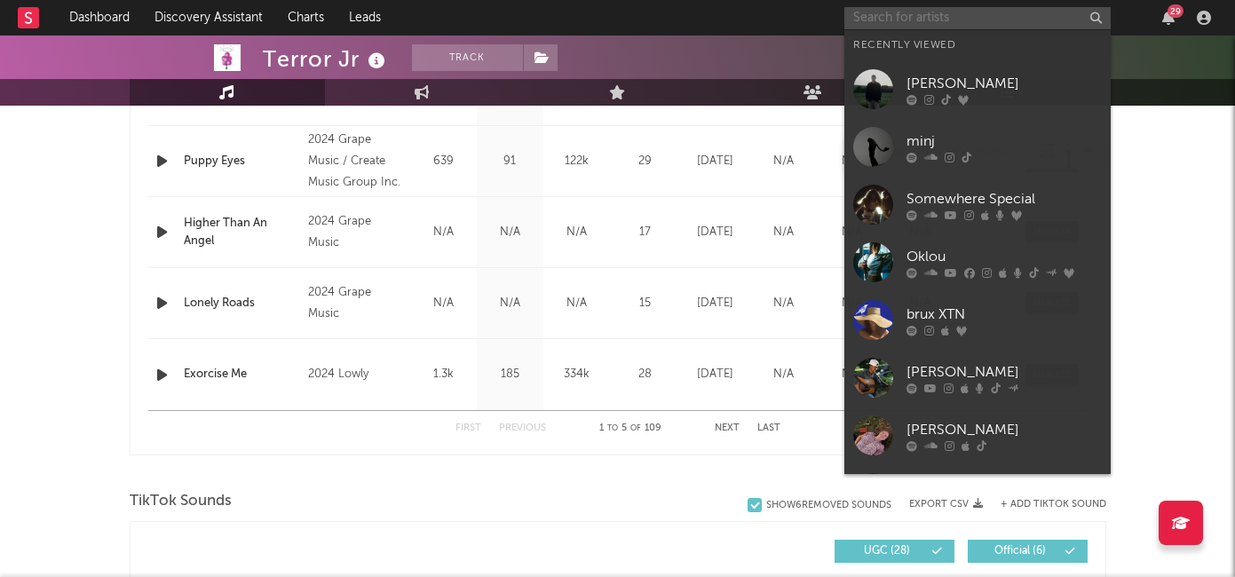
click at [885, 13] on input "text" at bounding box center [977, 18] width 266 height 22
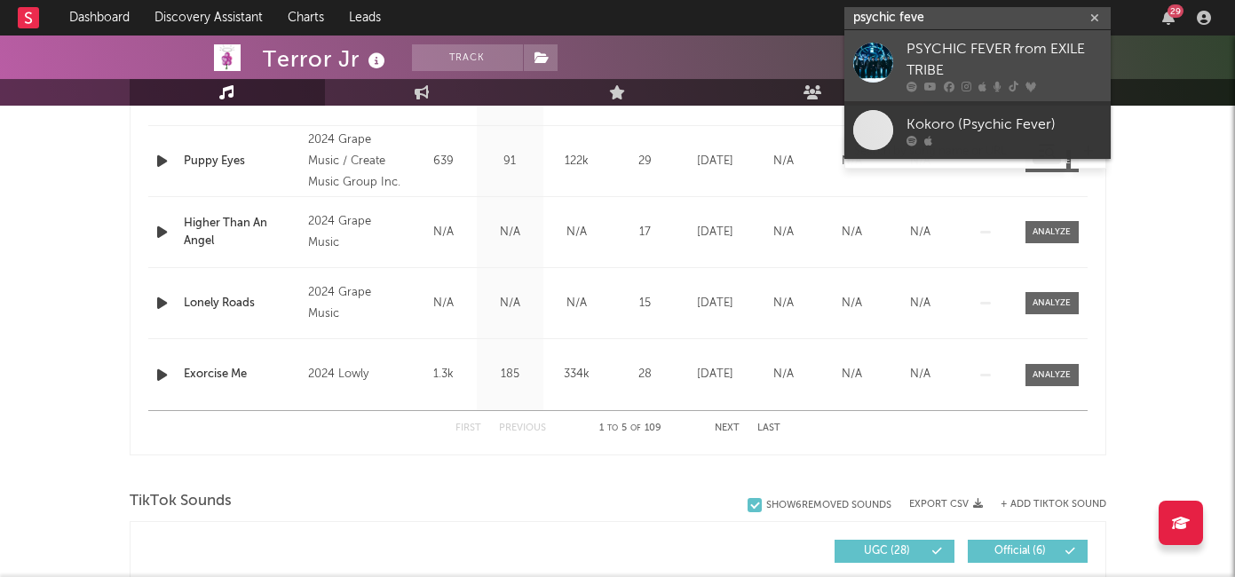
type input "psychic feve"
click at [979, 56] on div "PSYCHIC FEVER from EXILE TRIBE" at bounding box center [1003, 60] width 195 height 43
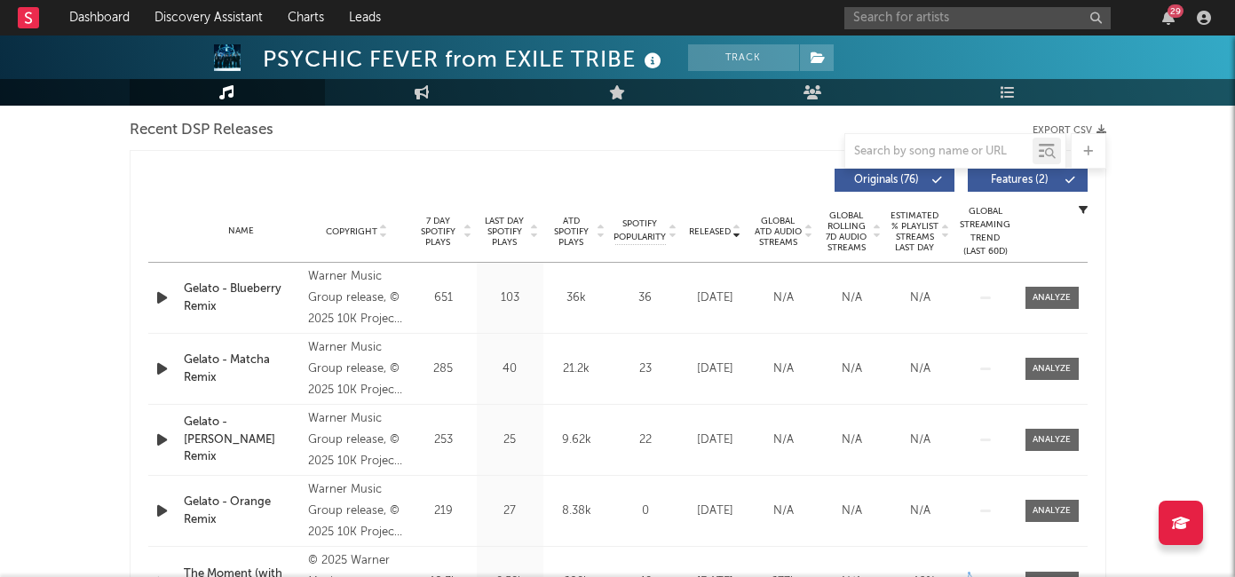
select select "6m"
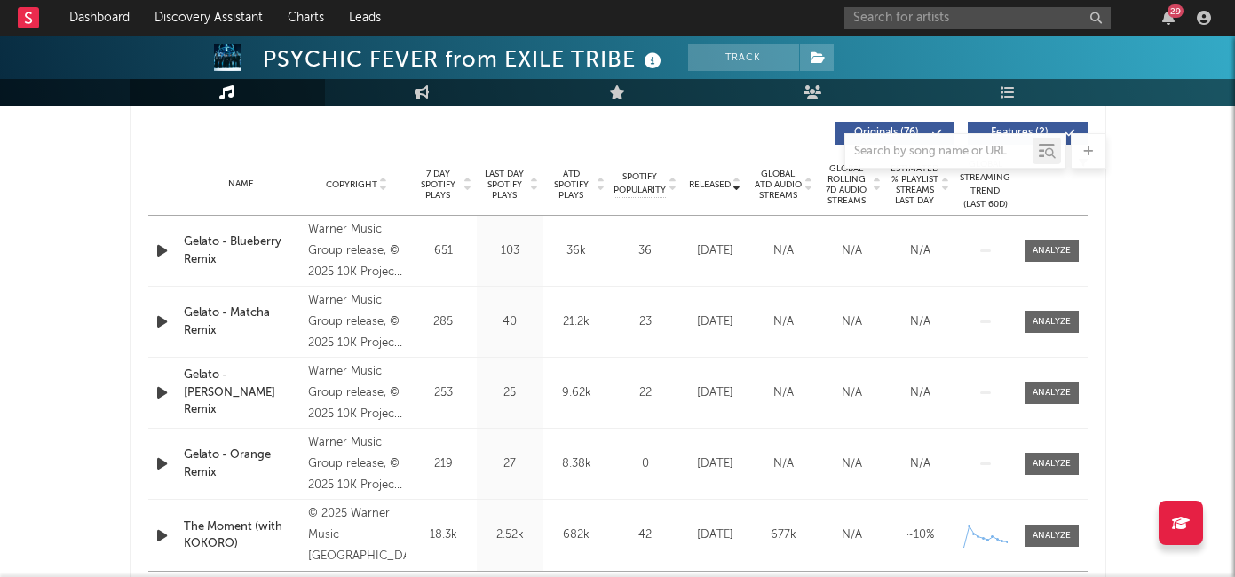
scroll to position [643, 0]
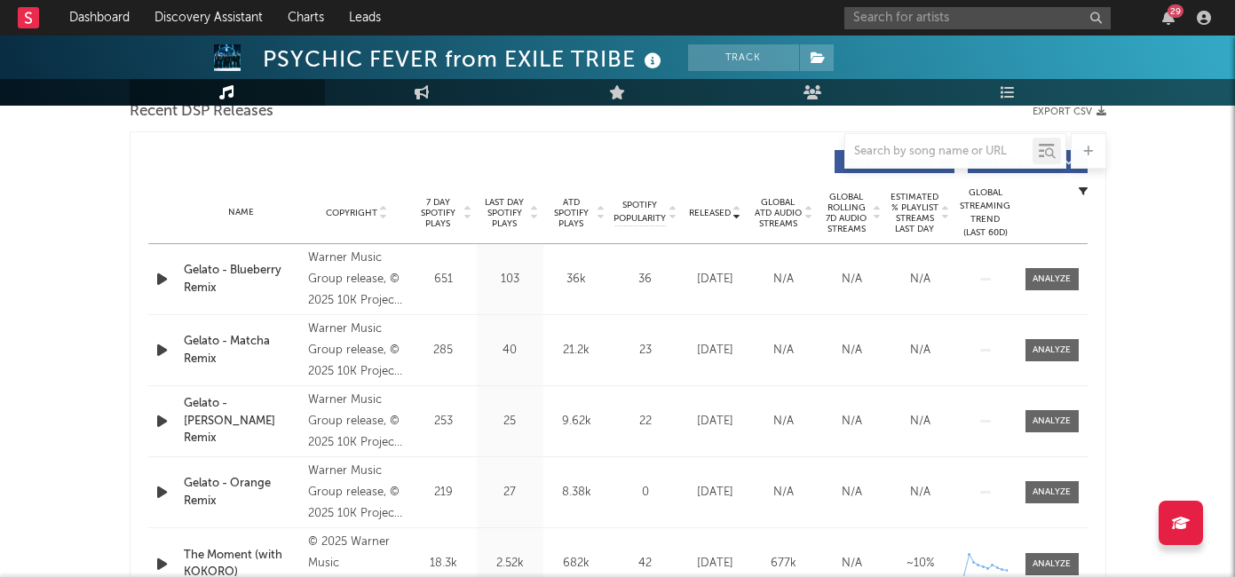
click at [213, 272] on div "Gelato - Blueberry Remix" at bounding box center [242, 279] width 116 height 35
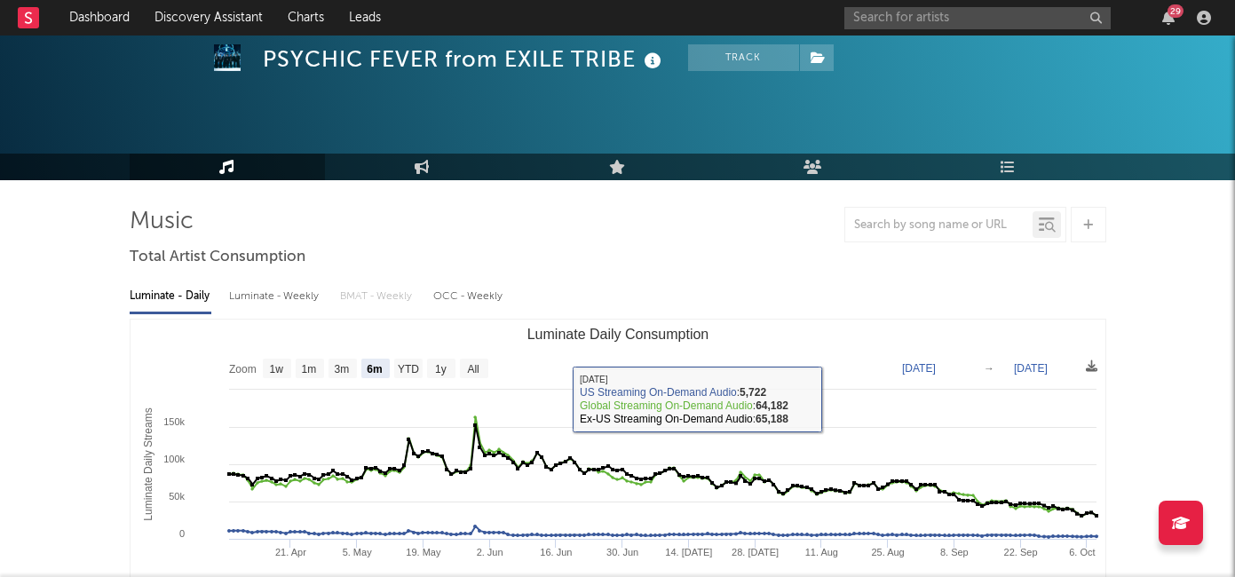
scroll to position [0, 0]
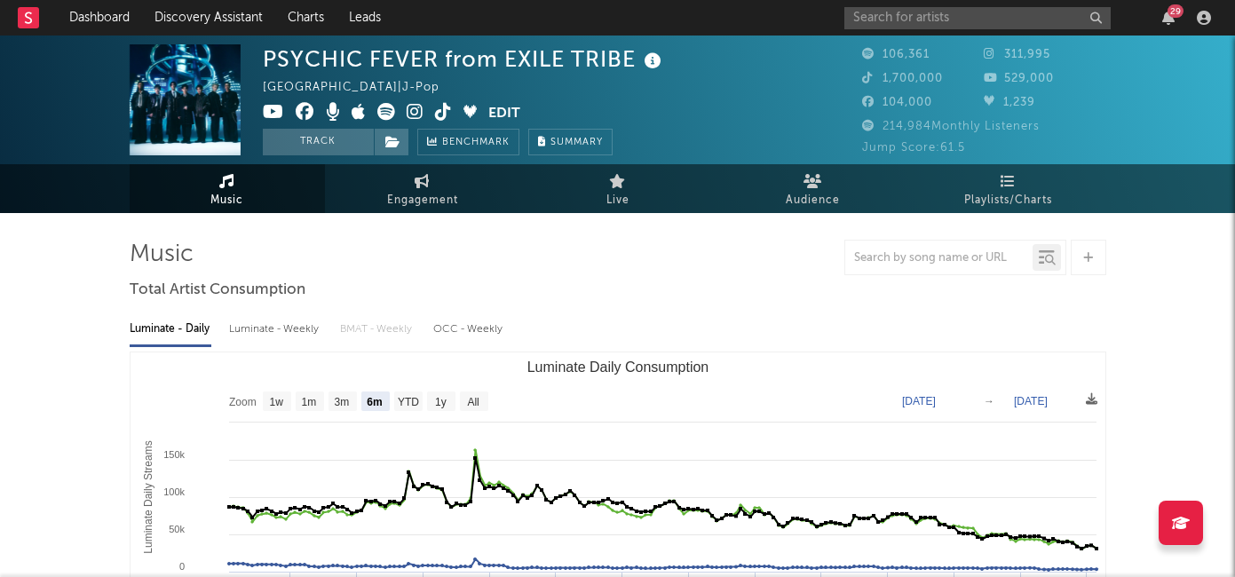
click at [283, 335] on div "Luminate - Weekly" at bounding box center [275, 329] width 93 height 30
select select "6m"
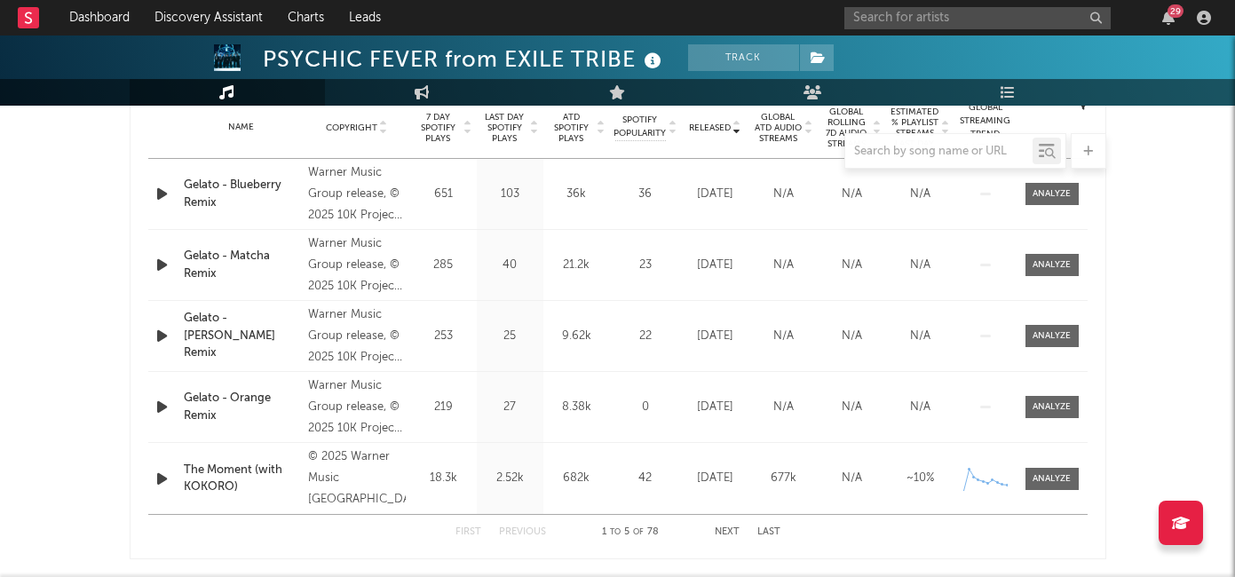
scroll to position [720, 0]
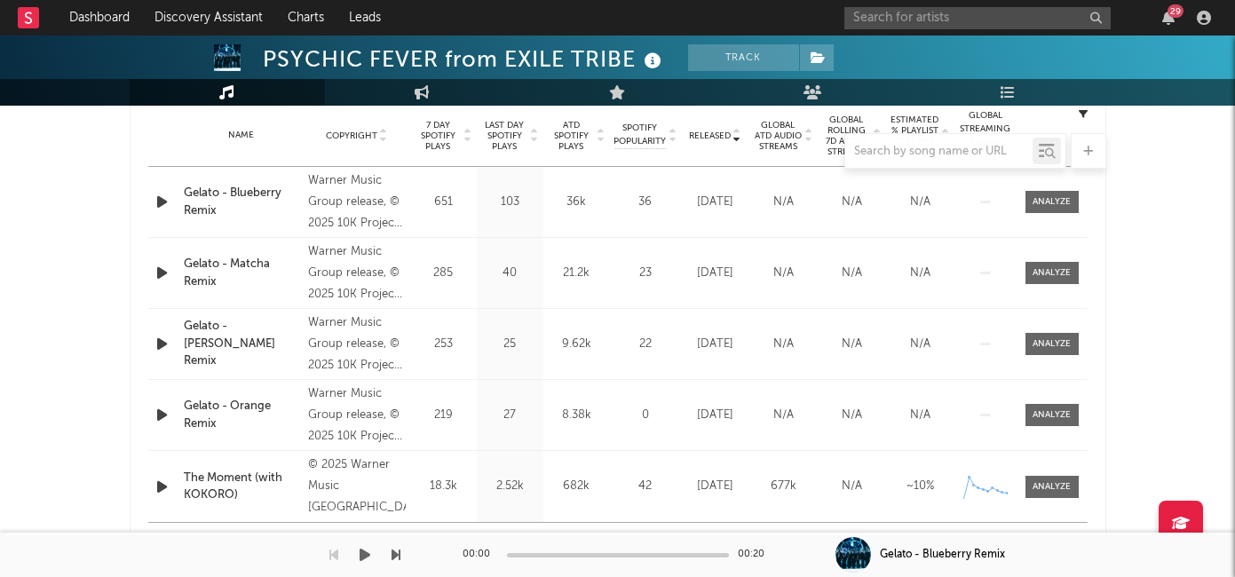
click at [722, 540] on div "00:00 00:20" at bounding box center [617, 555] width 311 height 44
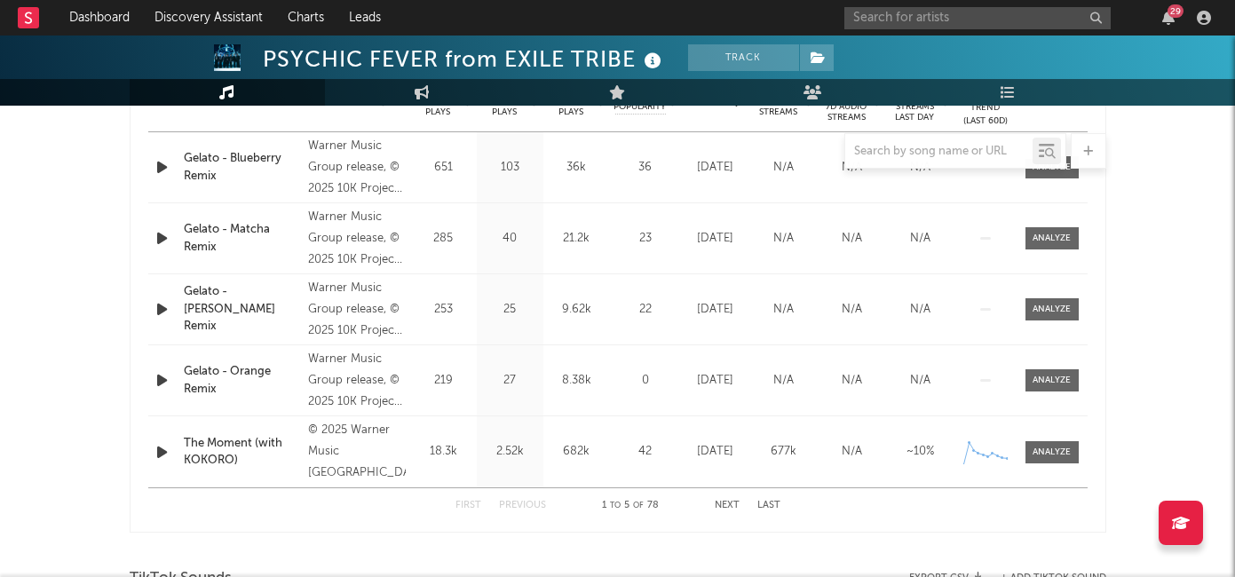
scroll to position [770, 0]
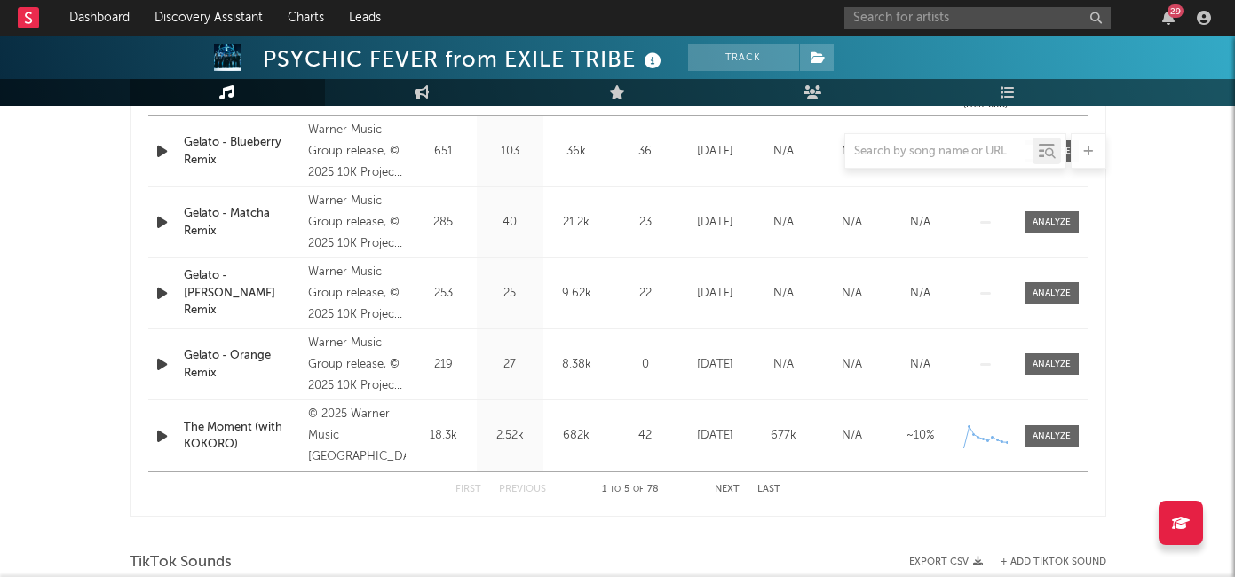
click at [731, 483] on div "First Previous 1 to 5 of 78 Next Last" at bounding box center [617, 489] width 325 height 35
click at [729, 488] on button "Next" at bounding box center [726, 490] width 25 height 10
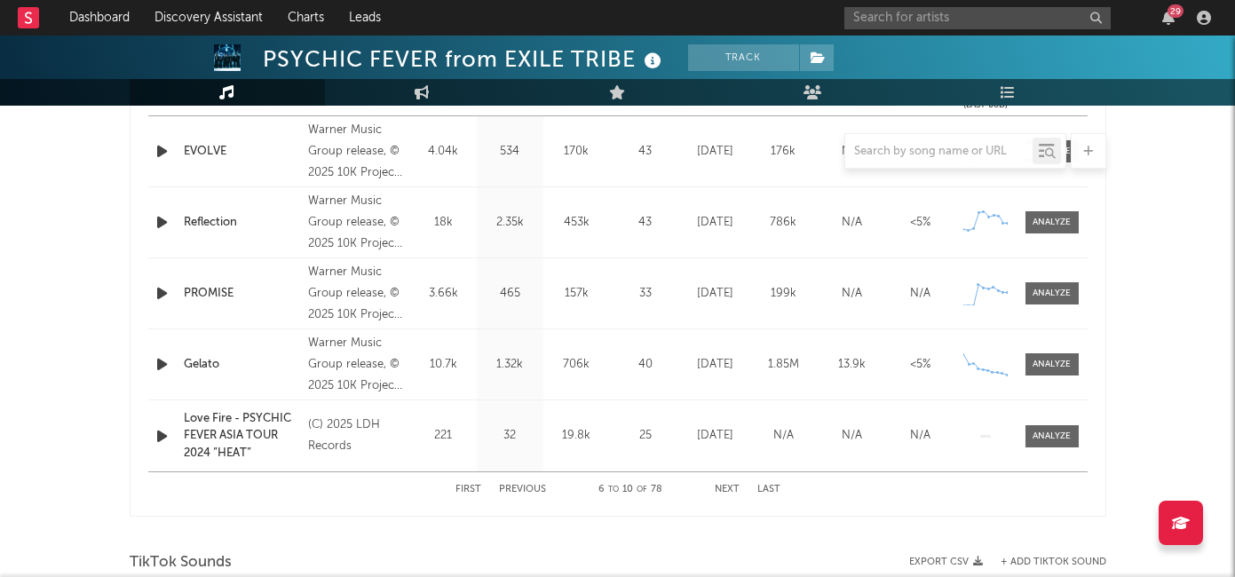
click at [731, 488] on button "Next" at bounding box center [726, 490] width 25 height 10
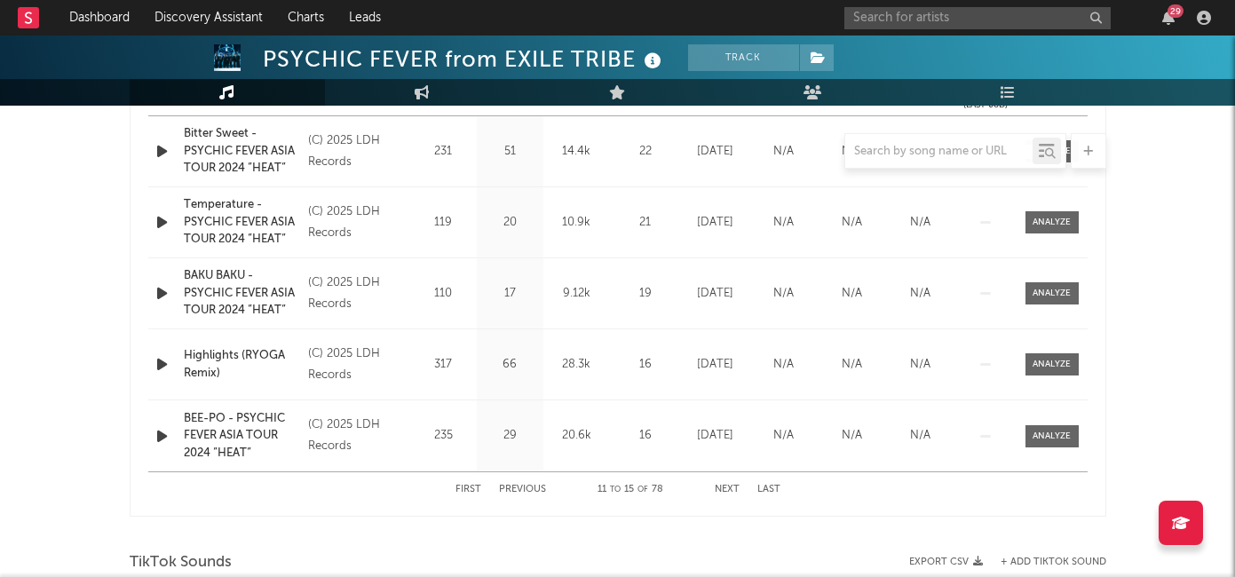
click at [731, 489] on button "Next" at bounding box center [726, 490] width 25 height 10
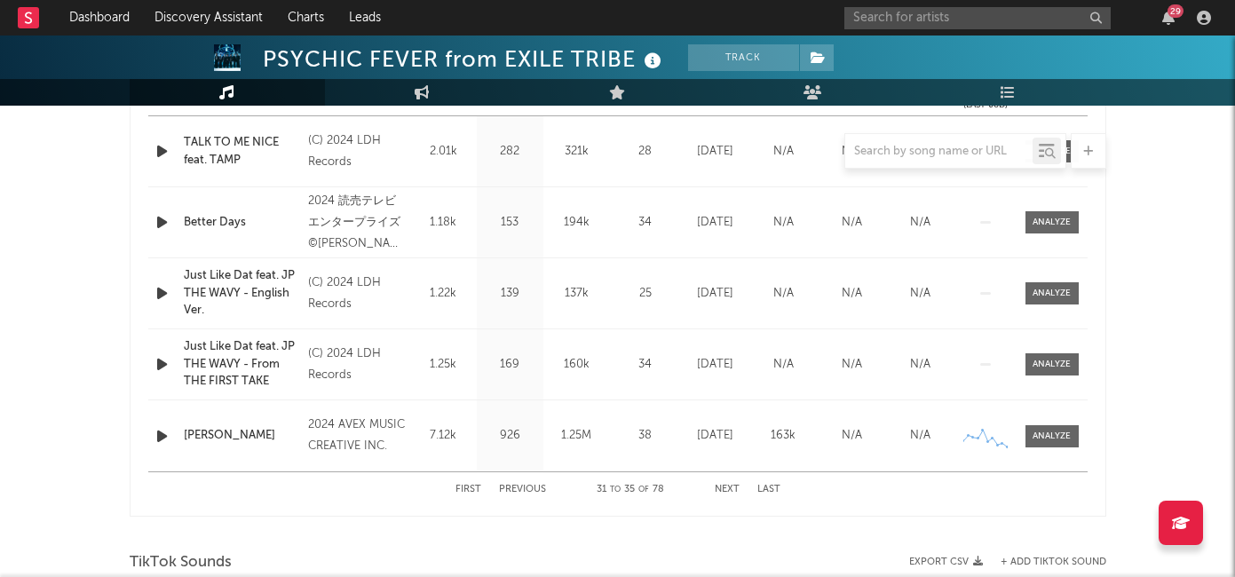
click at [731, 489] on button "Next" at bounding box center [726, 490] width 25 height 10
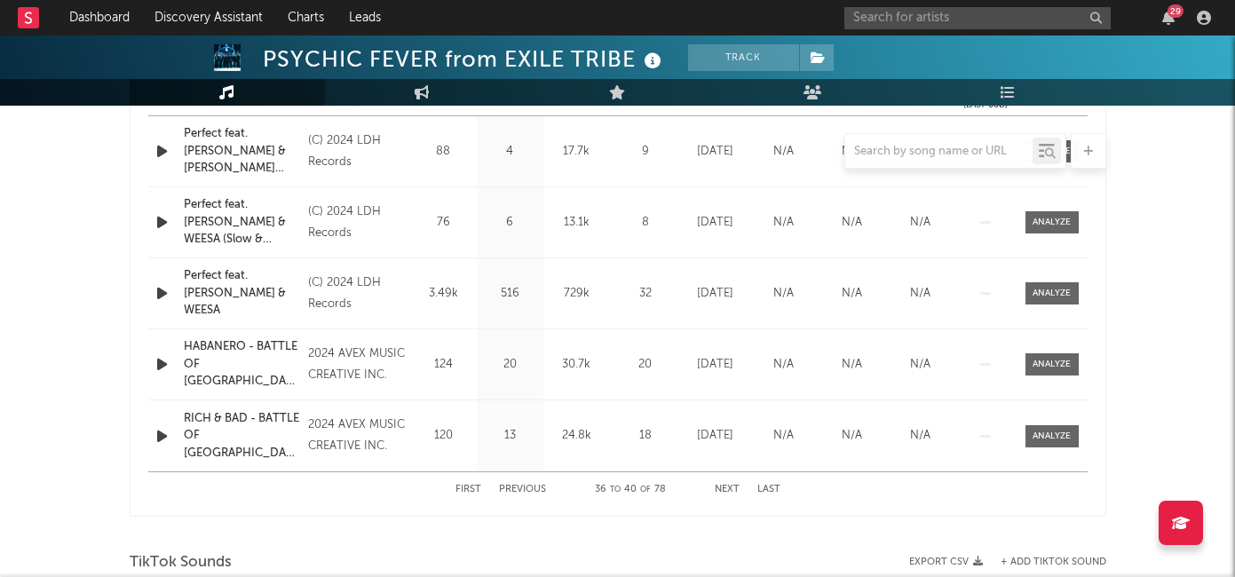
click at [731, 489] on button "Next" at bounding box center [726, 490] width 25 height 10
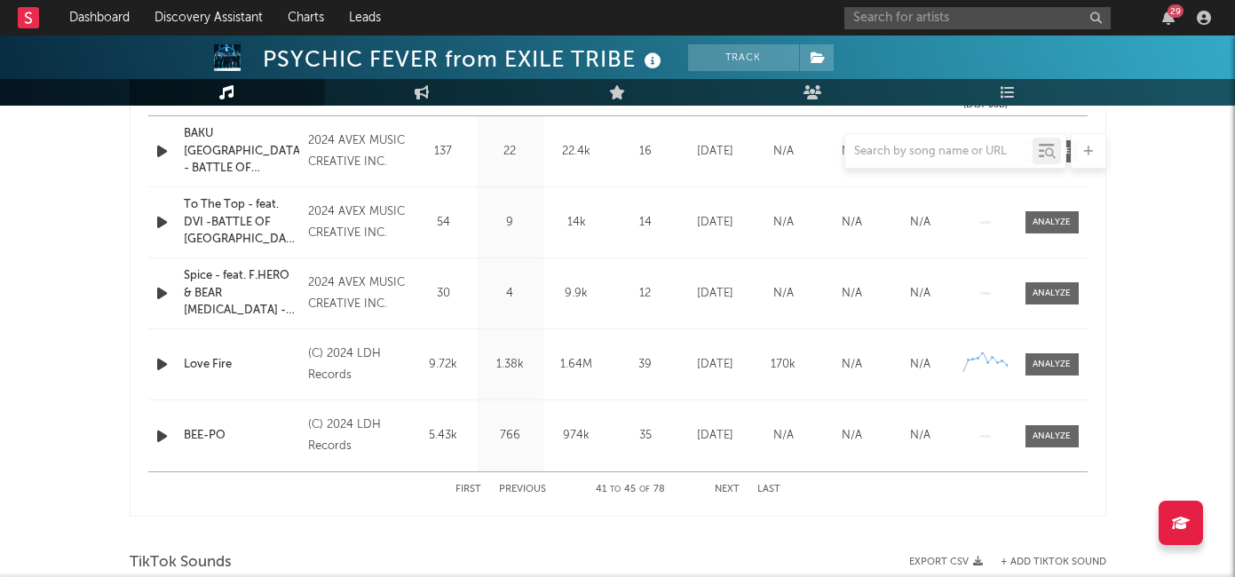
click at [731, 489] on button "Next" at bounding box center [726, 490] width 25 height 10
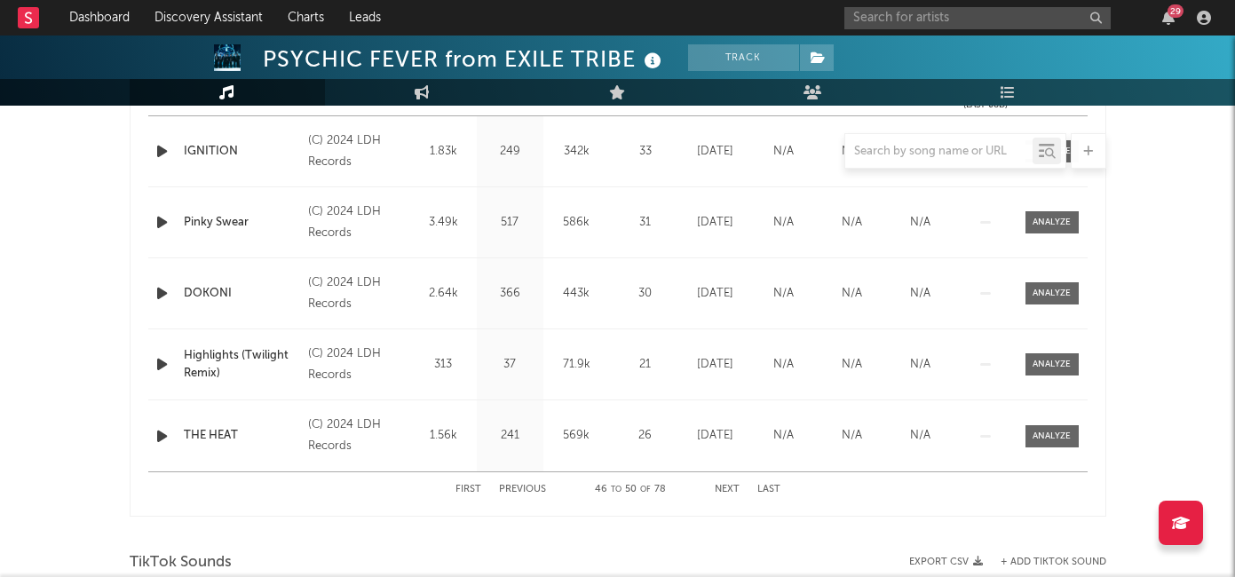
click at [731, 489] on button "Next" at bounding box center [726, 490] width 25 height 10
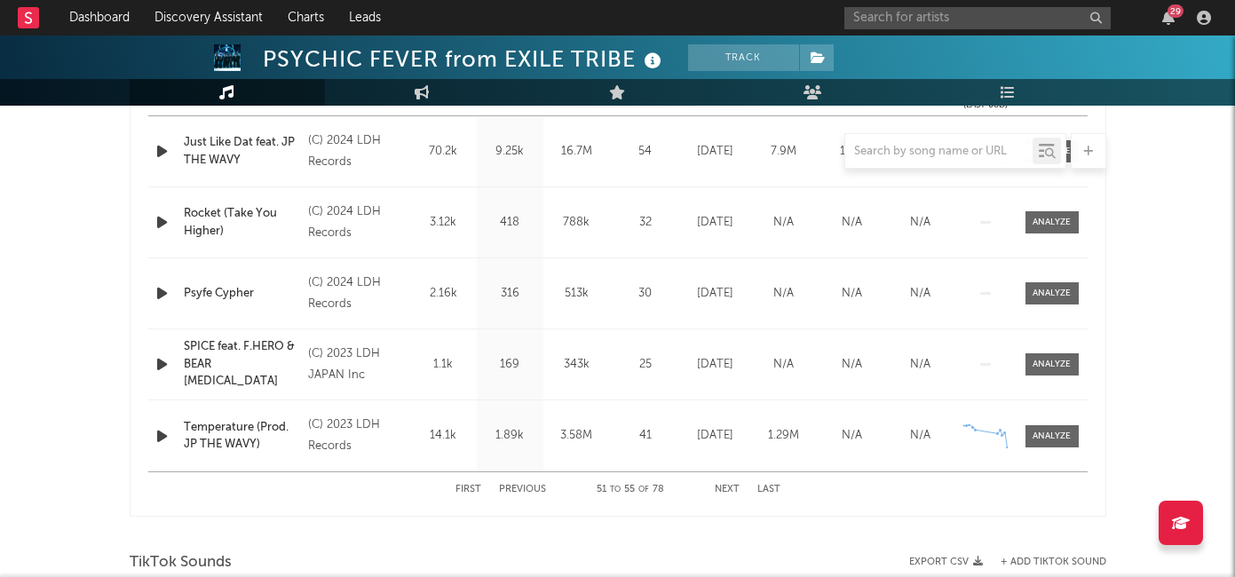
click at [731, 489] on button "Next" at bounding box center [726, 490] width 25 height 10
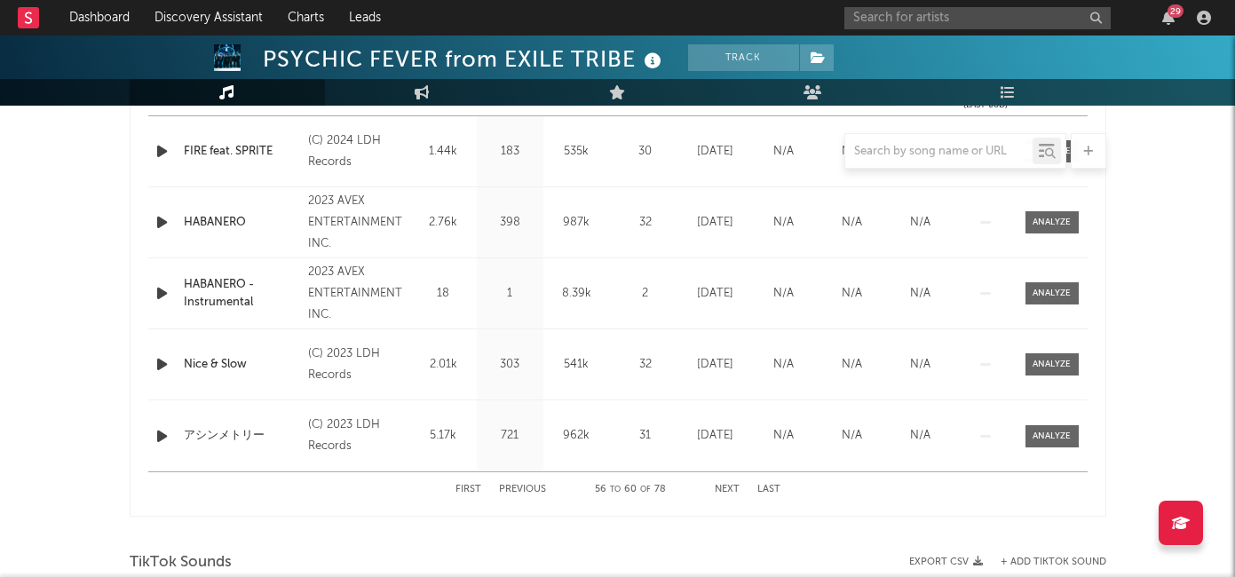
click at [731, 489] on button "Next" at bounding box center [726, 490] width 25 height 10
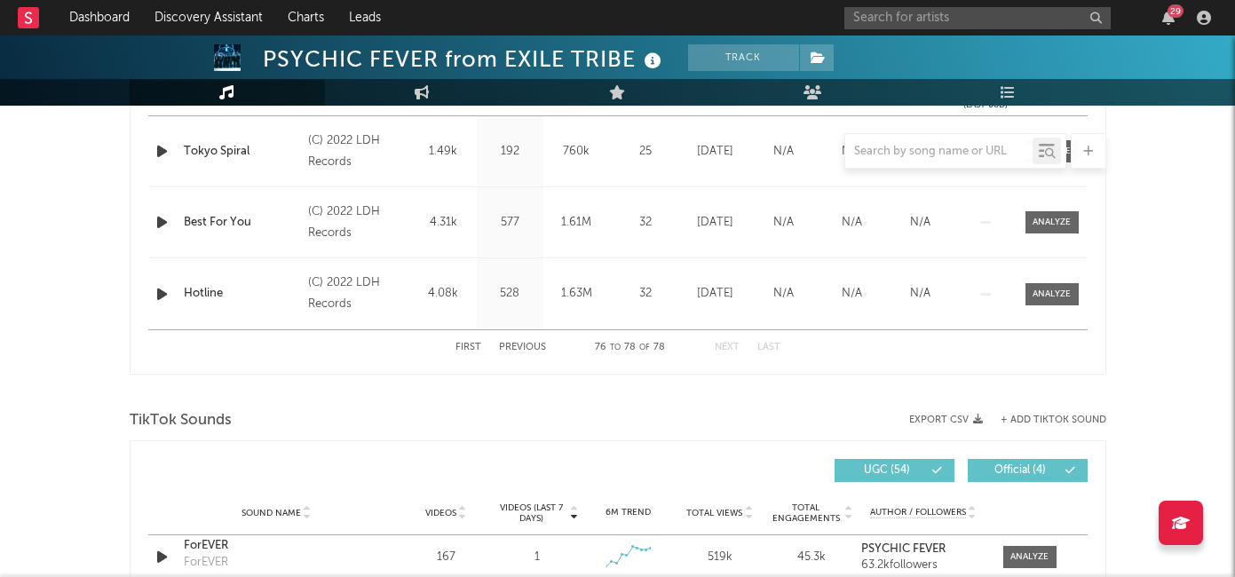
click at [477, 350] on button "First" at bounding box center [468, 348] width 26 height 10
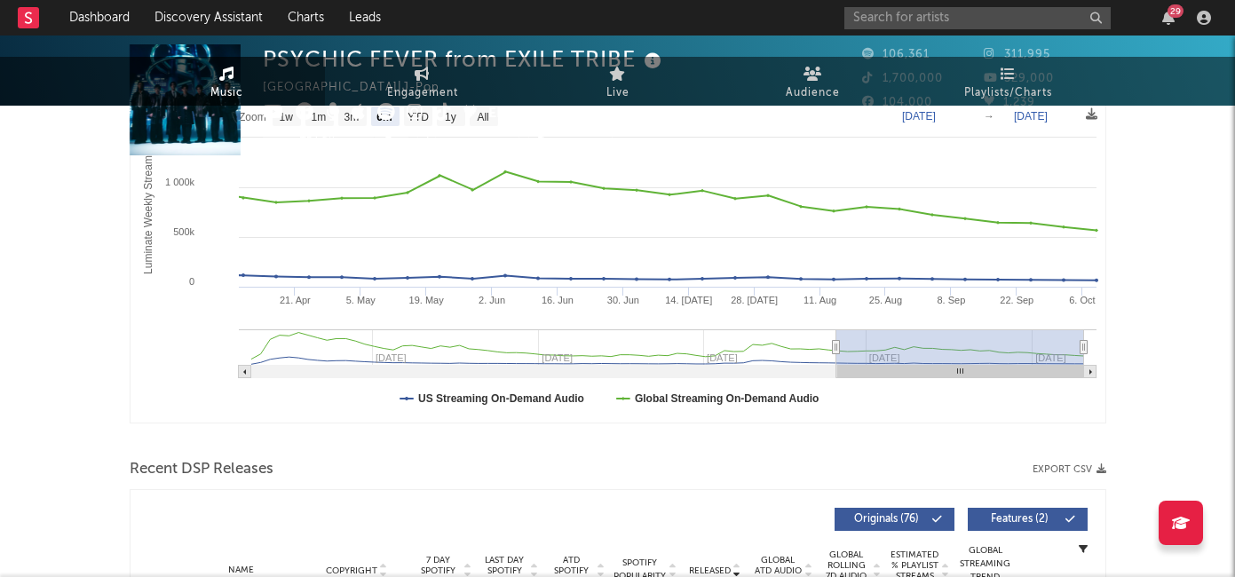
scroll to position [0, 0]
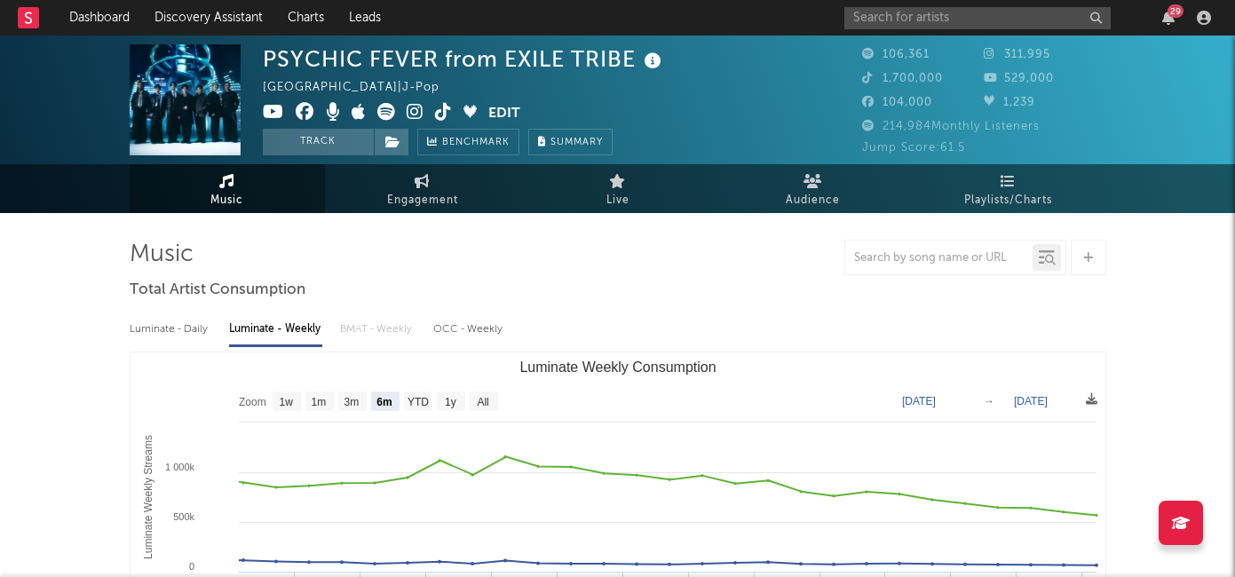
click at [416, 110] on icon at bounding box center [415, 112] width 17 height 18
click at [435, 119] on icon at bounding box center [443, 112] width 17 height 18
click at [893, 14] on input "text" at bounding box center [977, 18] width 266 height 22
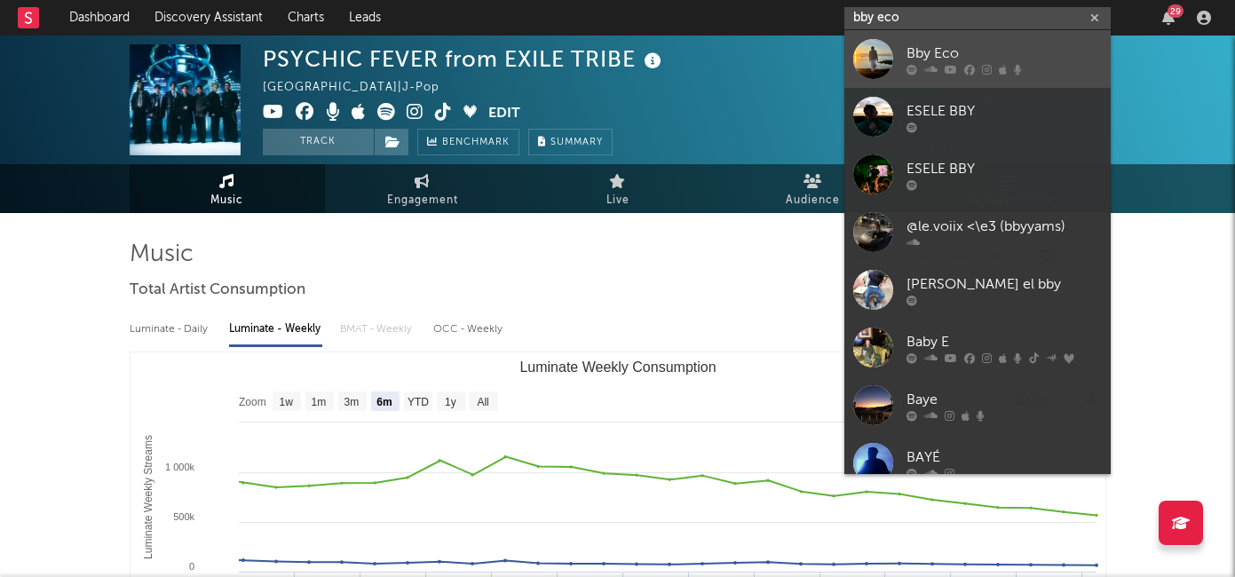
type input "bby eco"
click at [960, 47] on div "Bby Eco" at bounding box center [1003, 53] width 195 height 21
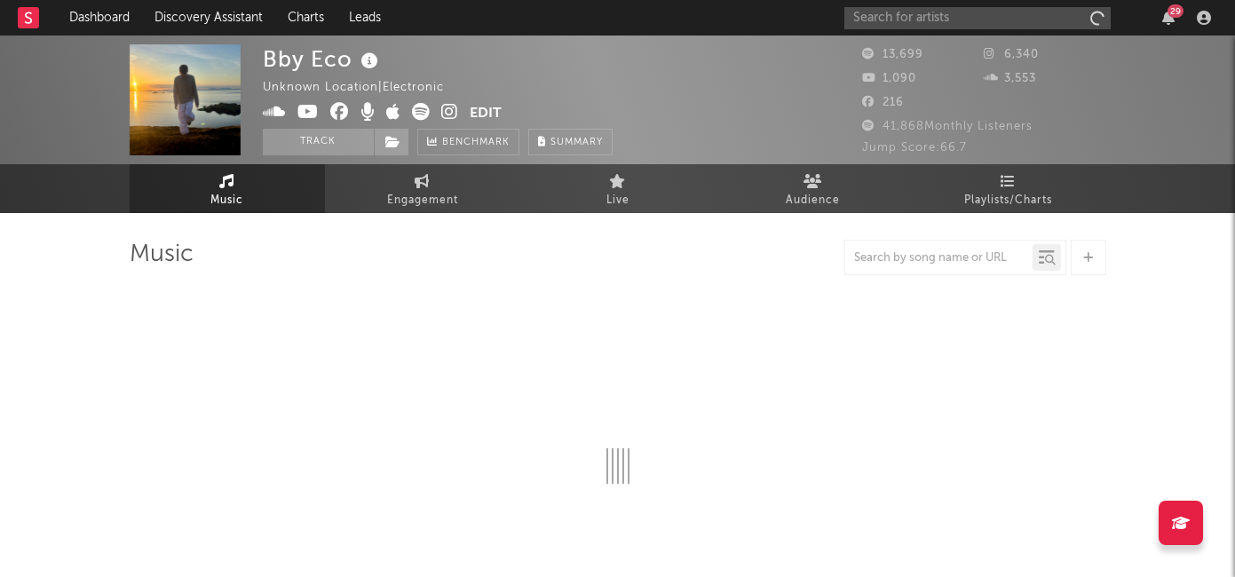
select select "1w"
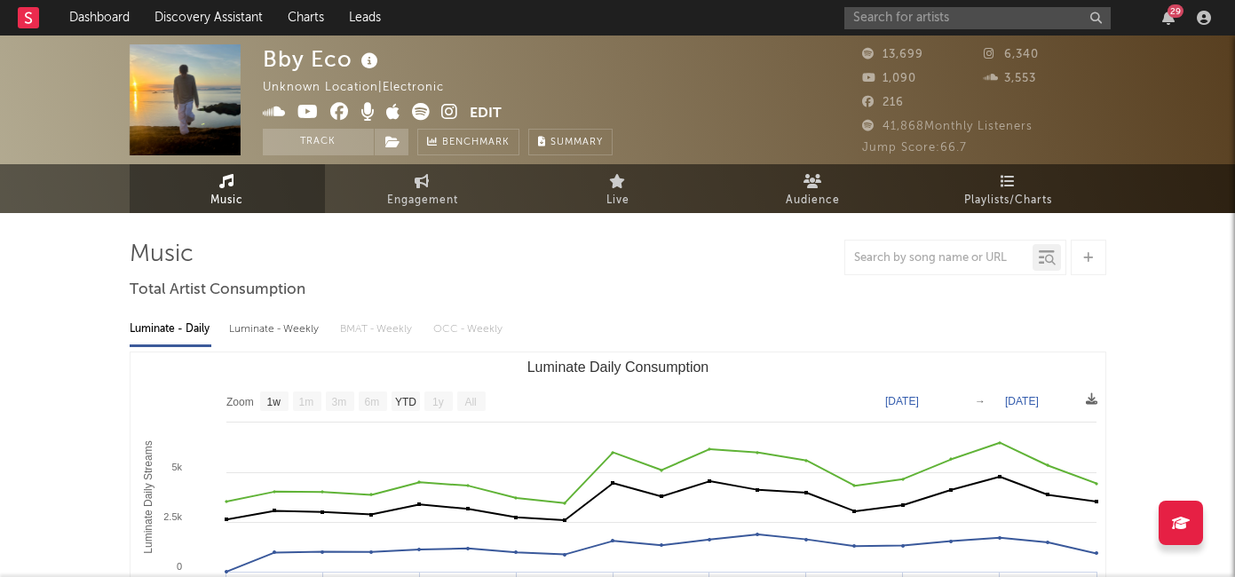
click at [446, 113] on icon at bounding box center [449, 112] width 17 height 18
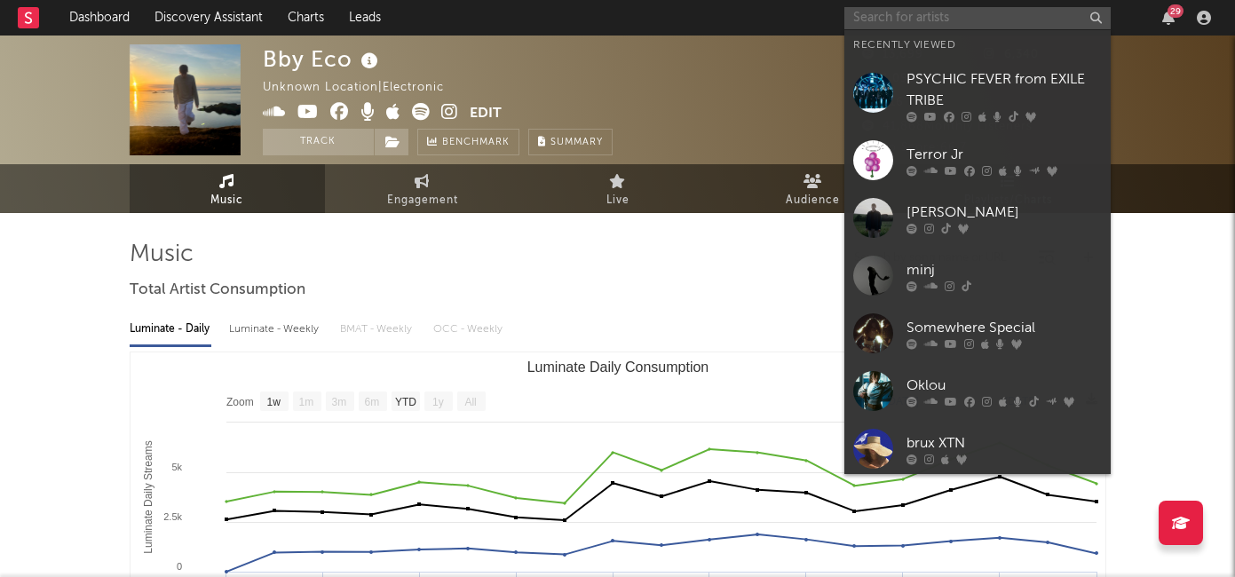
click at [892, 23] on input "text" at bounding box center [977, 18] width 266 height 22
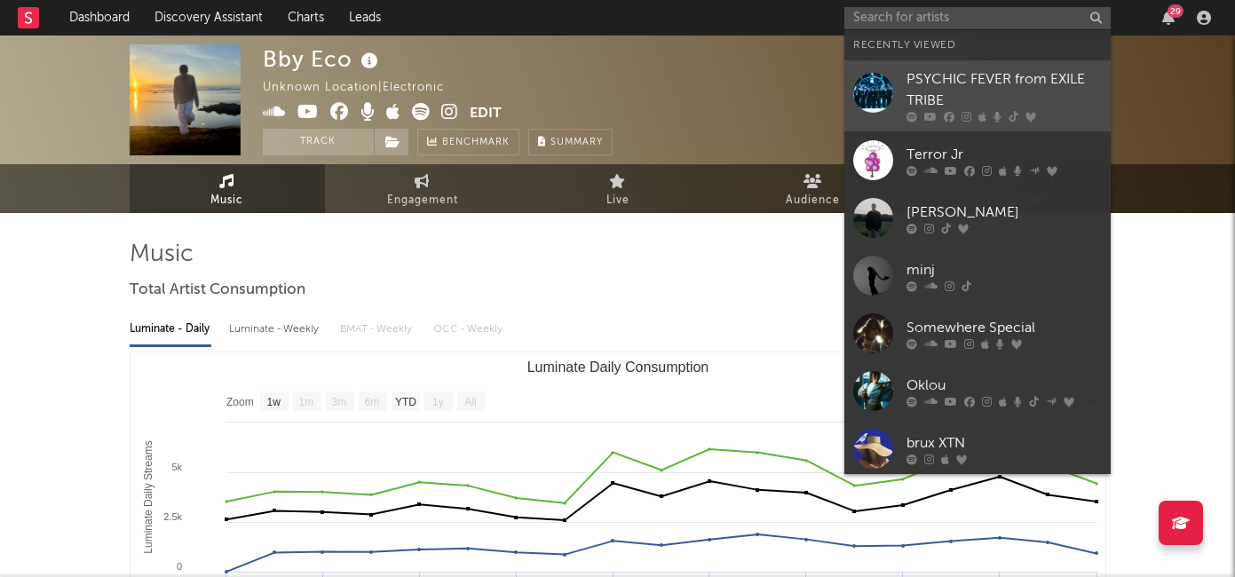
click at [944, 87] on div "PSYCHIC FEVER from EXILE TRIBE" at bounding box center [1003, 90] width 195 height 43
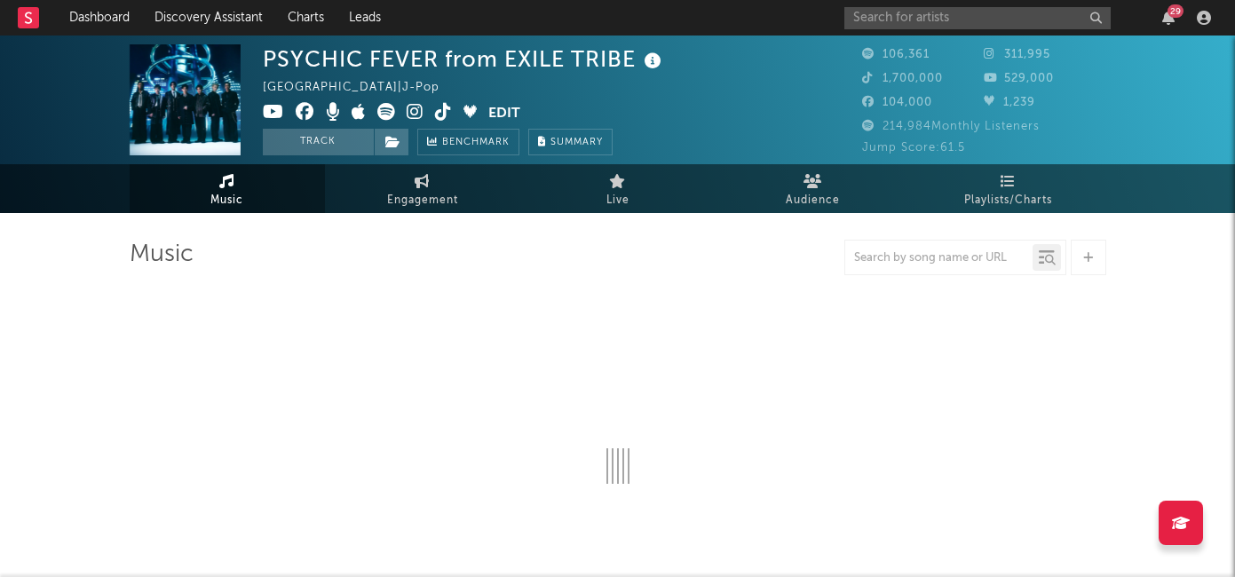
select select "6m"
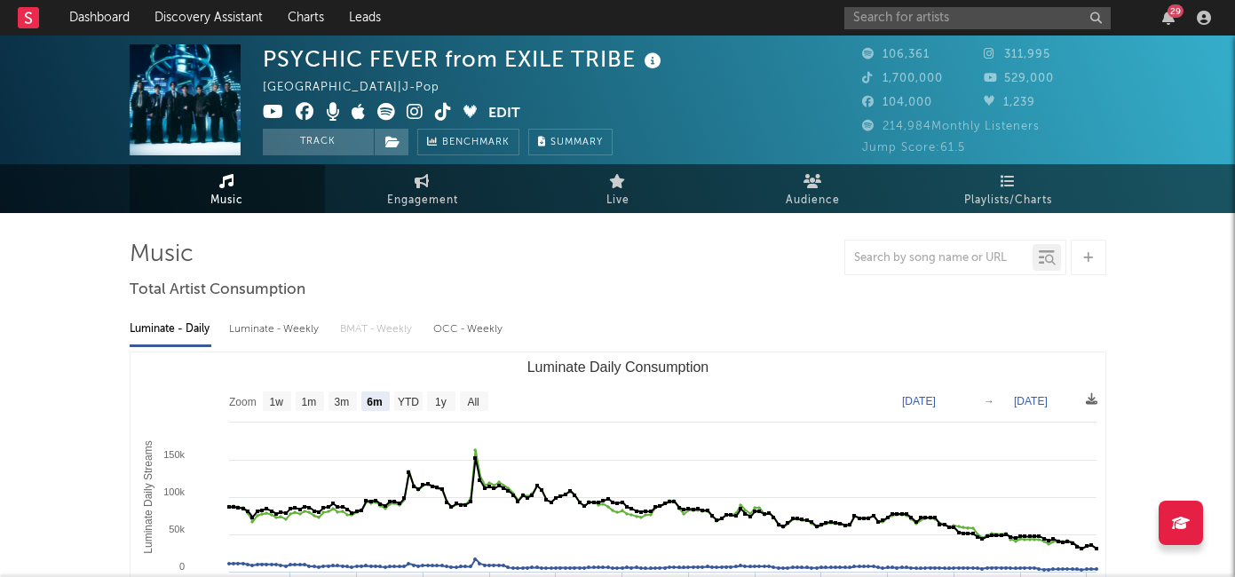
click at [285, 323] on div "Luminate - Weekly" at bounding box center [275, 329] width 93 height 30
select select "6m"
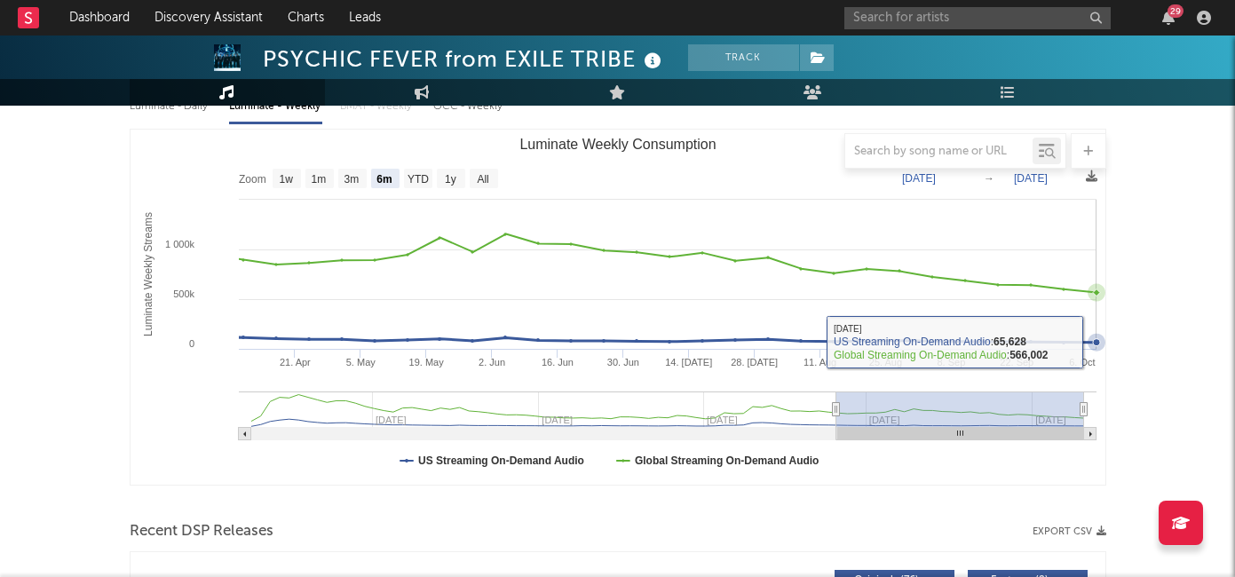
scroll to position [212, 0]
